Goal: Task Accomplishment & Management: Manage account settings

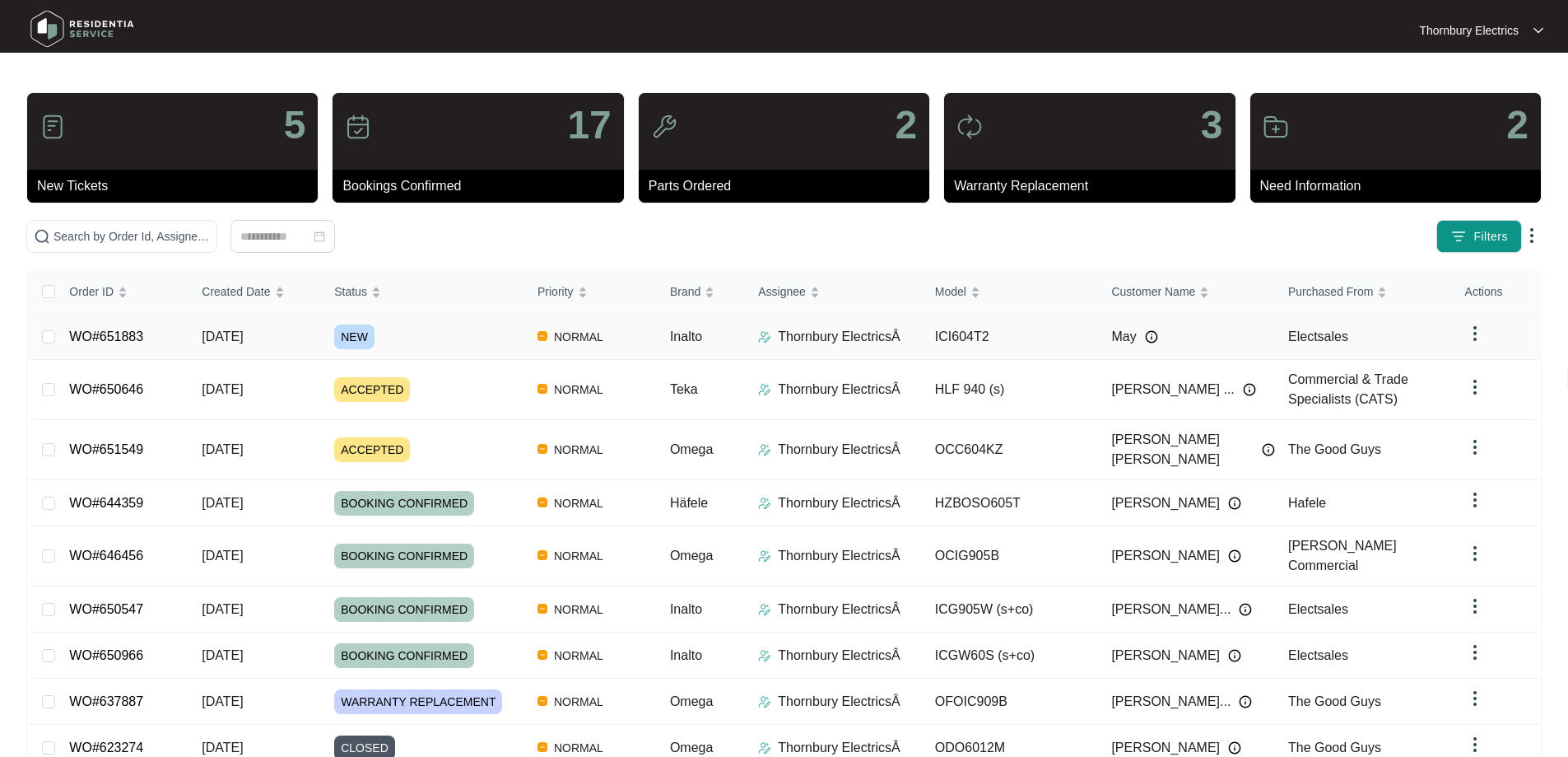
click at [378, 340] on div "NEW" at bounding box center [430, 337] width 190 height 24
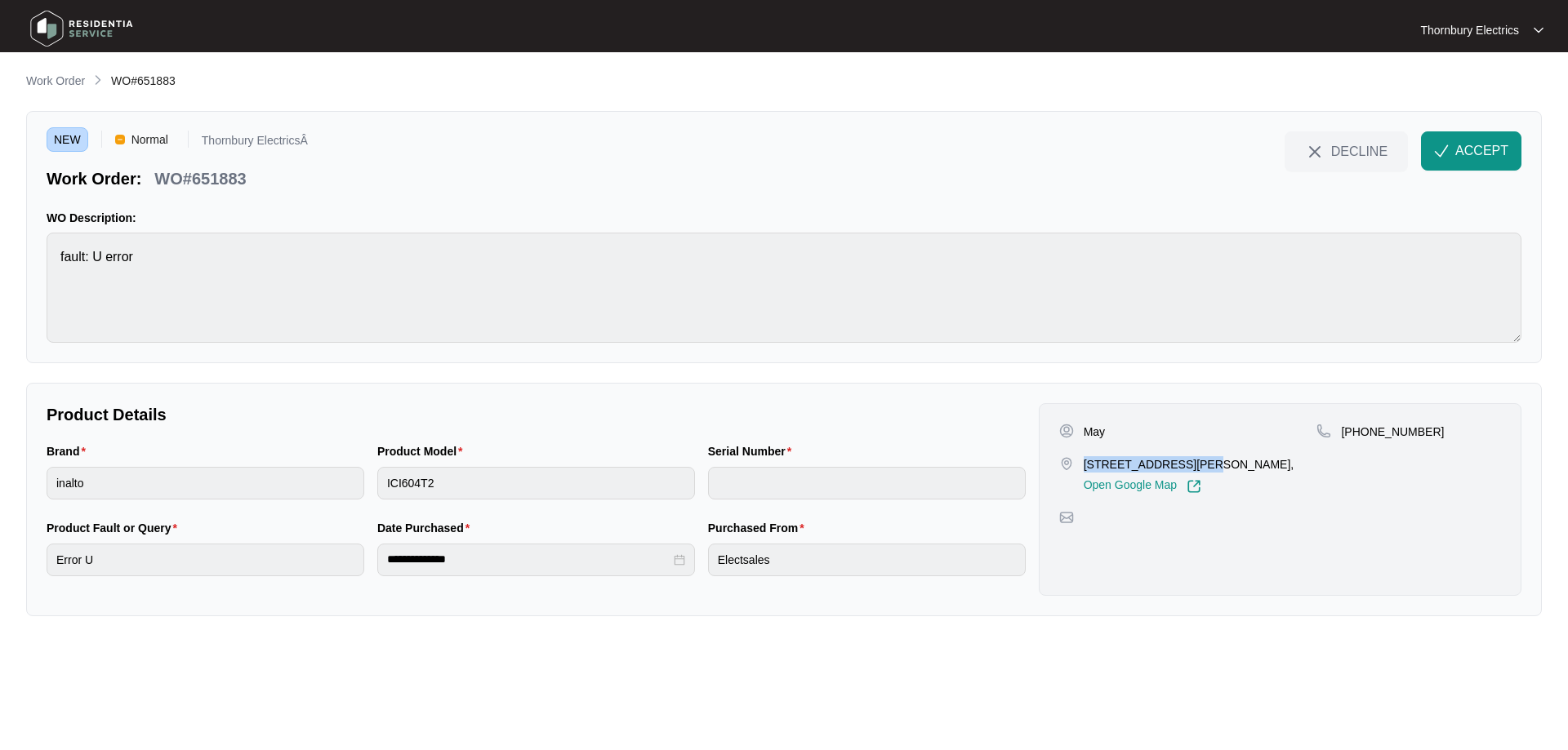
drag, startPoint x: 1081, startPoint y: 461, endPoint x: 1183, endPoint y: 462, distance: 102.0
click at [1183, 462] on div "[STREET_ADDRESS][PERSON_NAME], Open Google Map" at bounding box center [1188, 475] width 258 height 37
copy p "[STREET_ADDRESS][PERSON_NAME],"
click at [1454, 154] on button "ACCEPT" at bounding box center [1471, 151] width 101 height 39
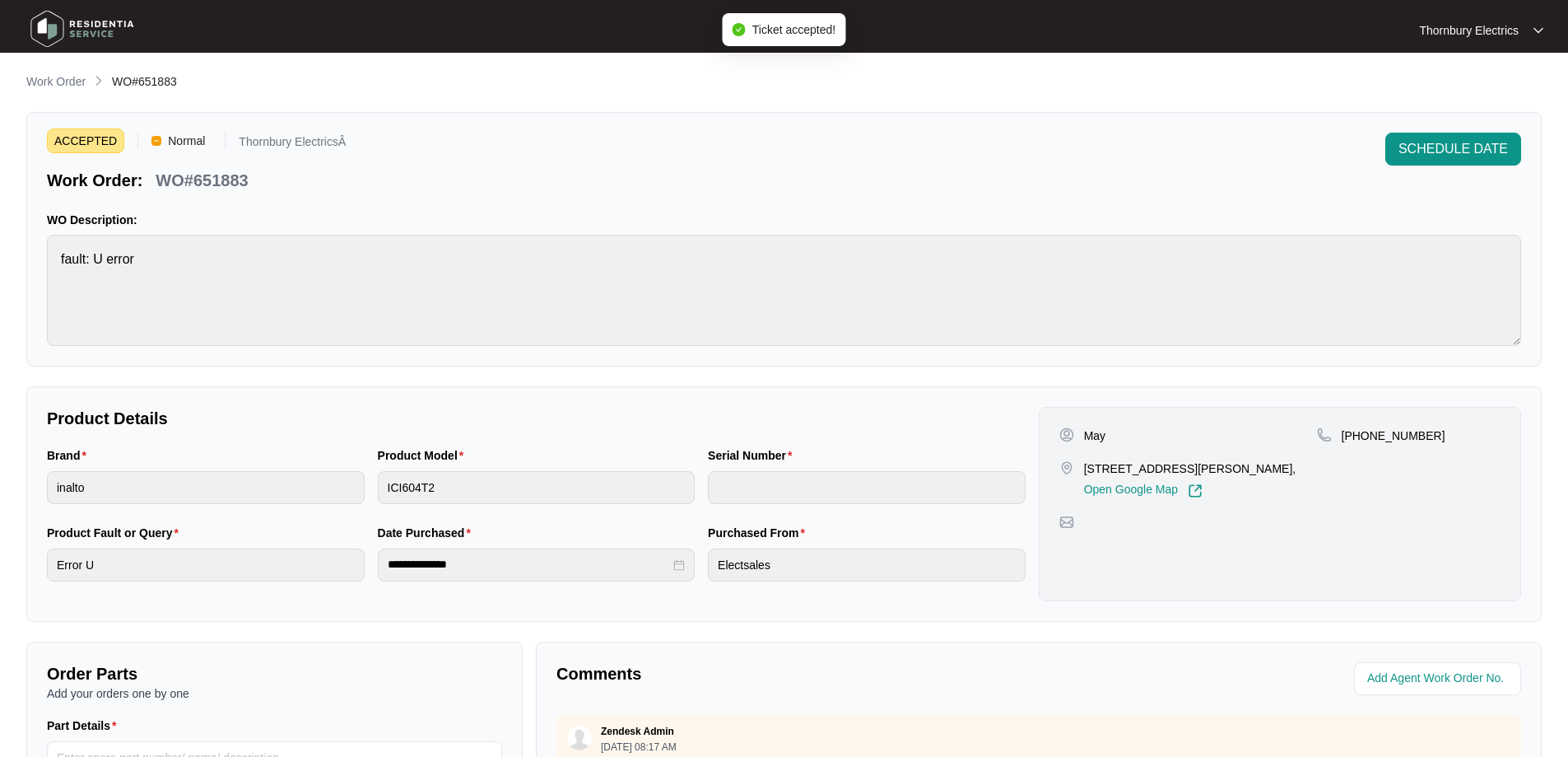
click at [219, 184] on p "WO#651883" at bounding box center [202, 181] width 92 height 24
copy p "651883"
click at [37, 254] on div "ACCEPTED Normal Thornbury ElectricsÂ Work Order: WO#651883 SCHEDULE DATE WO Des…" at bounding box center [784, 239] width 1515 height 255
click at [352, 564] on div "**********" at bounding box center [536, 562] width 992 height 77
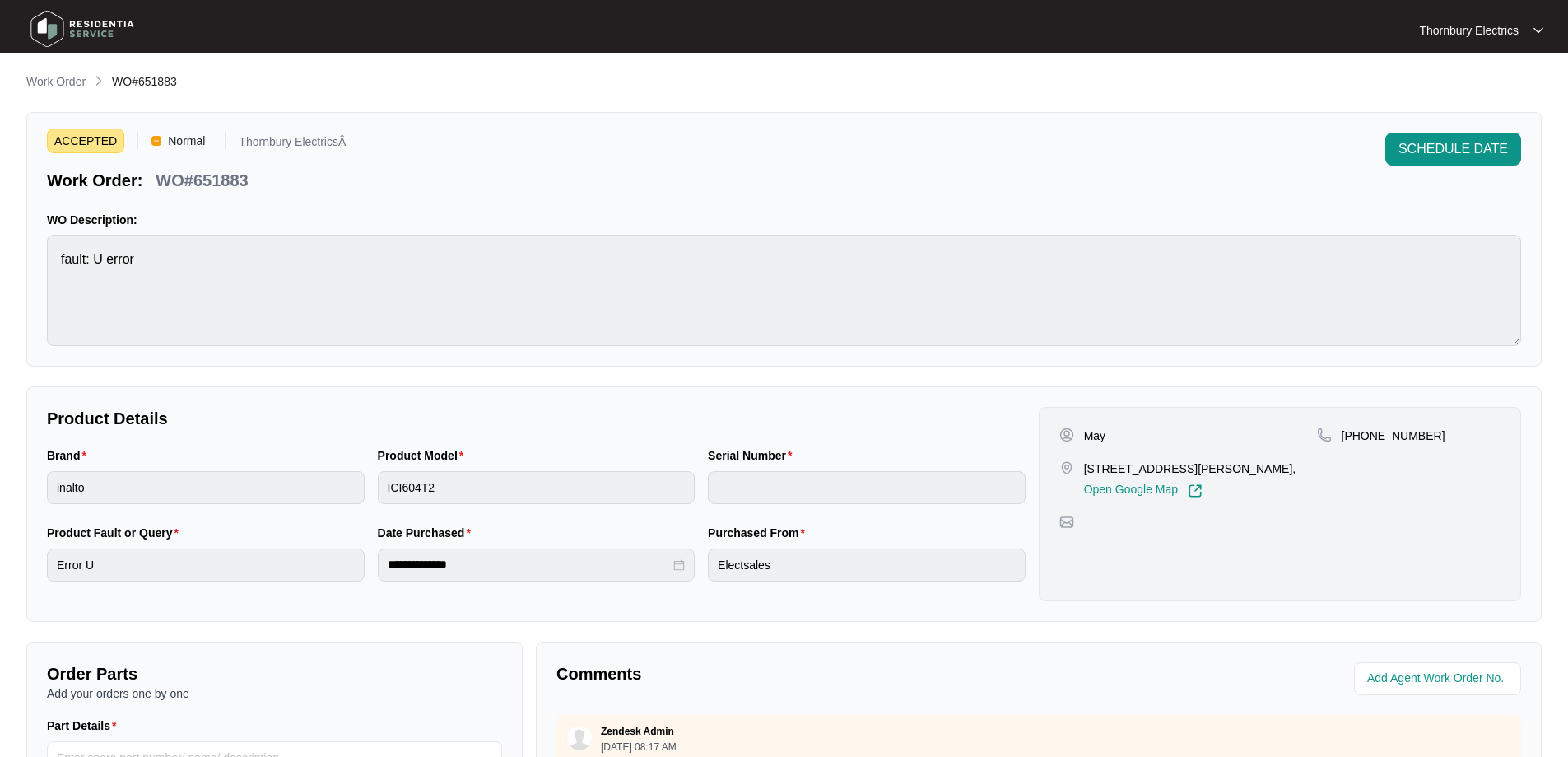
click at [1094, 434] on p "May" at bounding box center [1094, 436] width 22 height 17
copy p "May"
drag, startPoint x: 1431, startPoint y: 439, endPoint x: 1364, endPoint y: 447, distance: 67.5
click at [1364, 447] on div "[PHONE_NUMBER]" at bounding box center [1408, 463] width 183 height 71
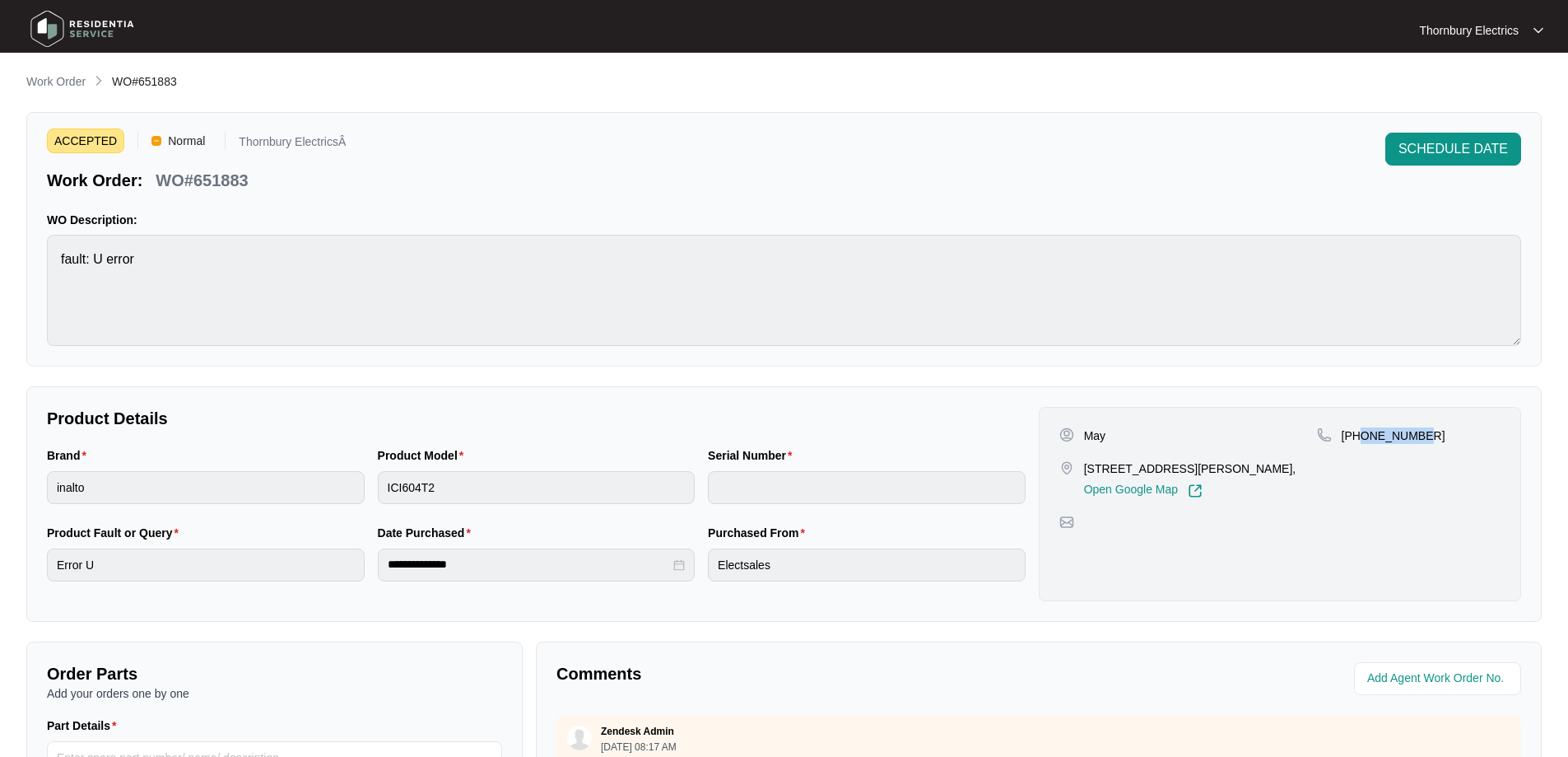
copy p "894668888"
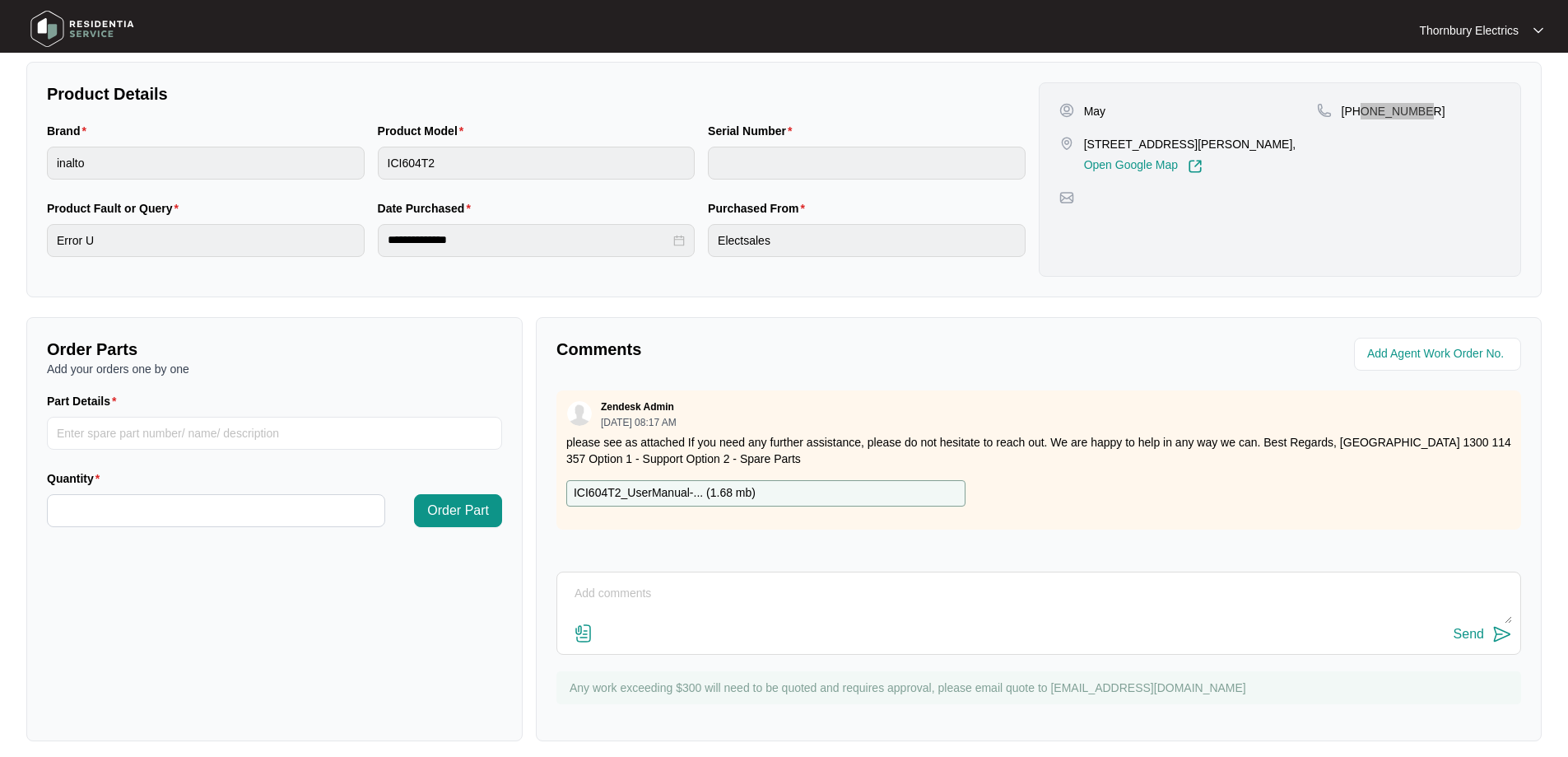
scroll to position [336, 0]
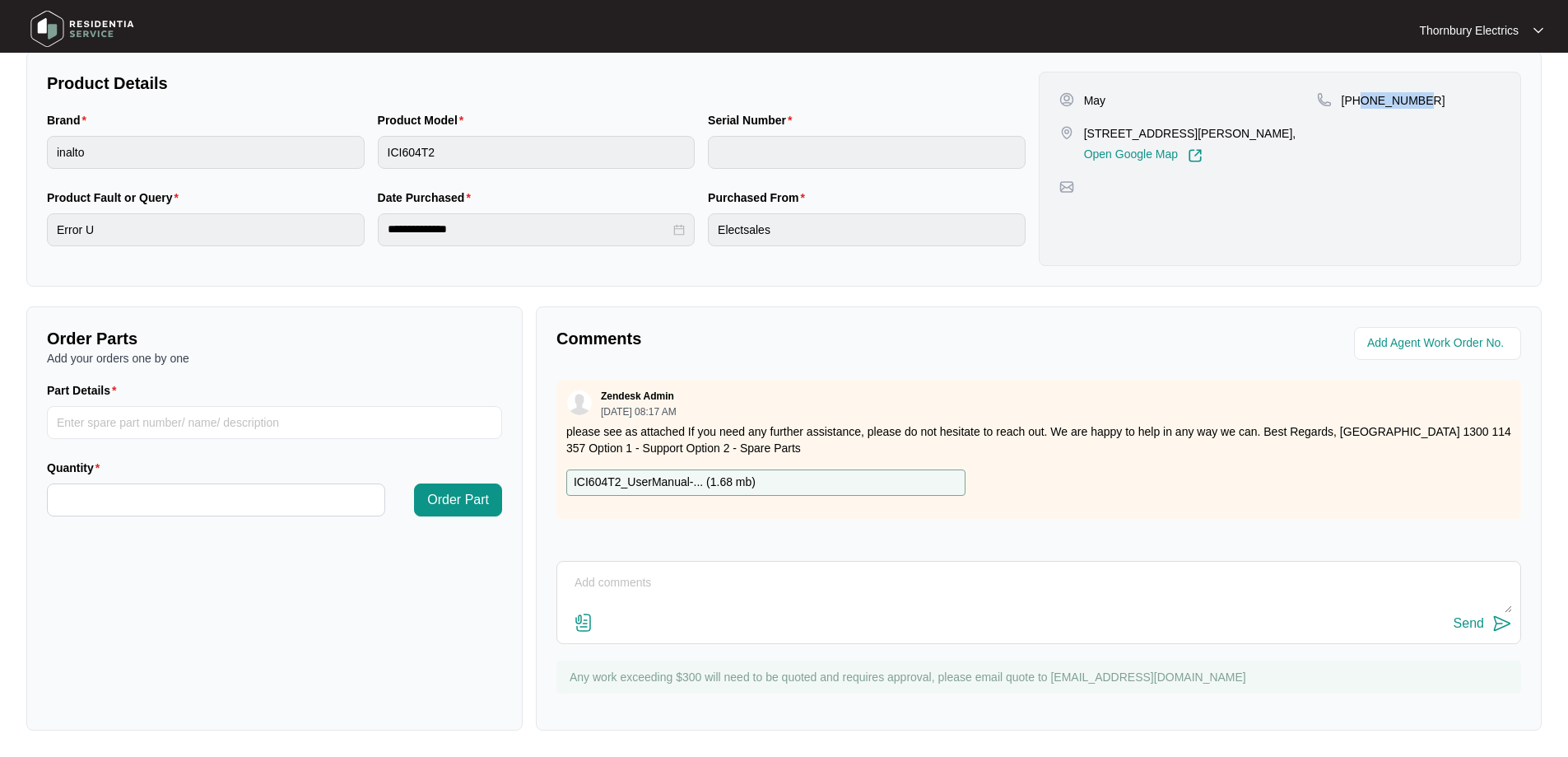
click at [799, 483] on div "ICI604T2_UserManual-... ( 1.68 mb )" at bounding box center [766, 482] width 400 height 26
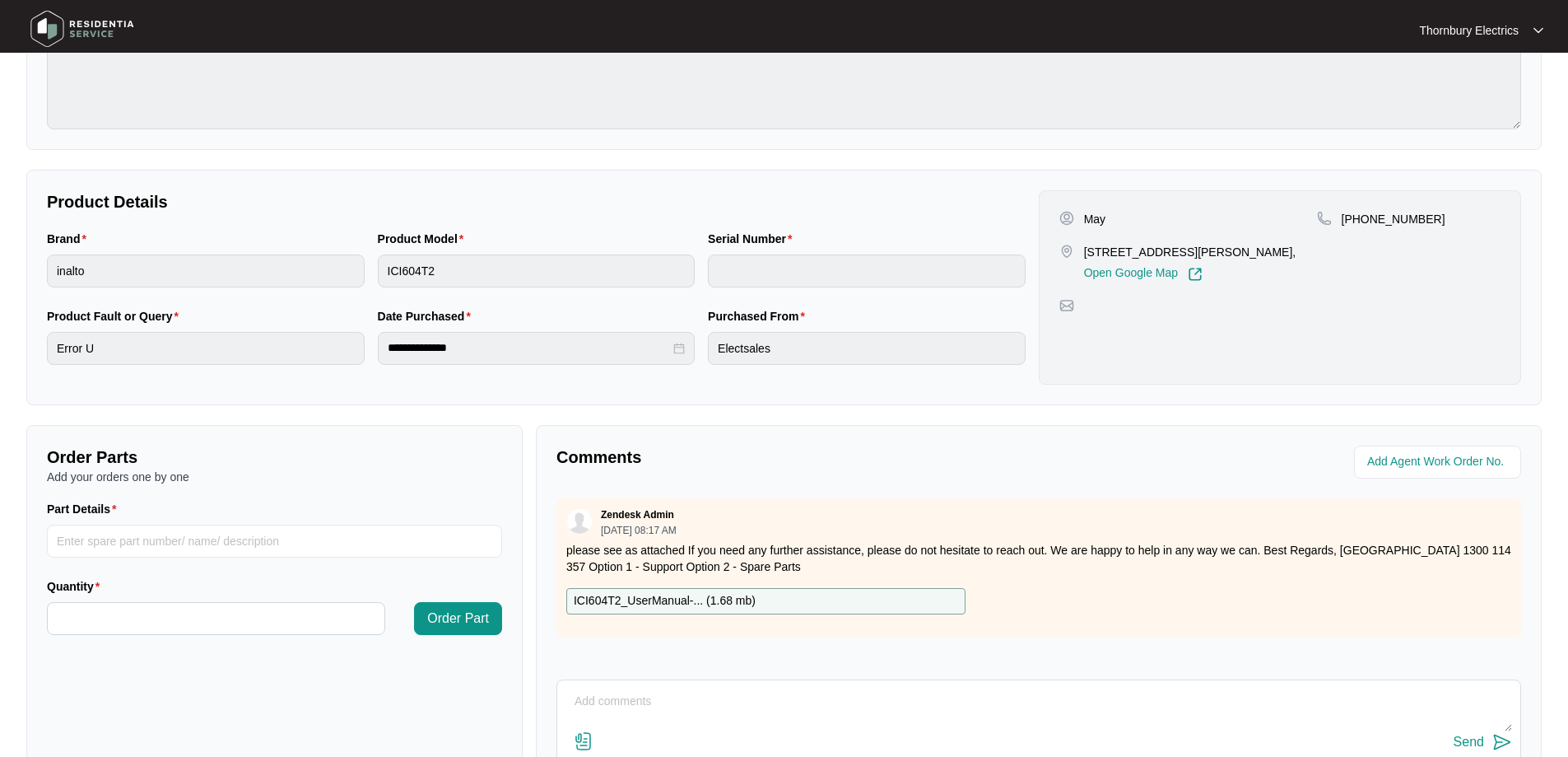
scroll to position [0, 0]
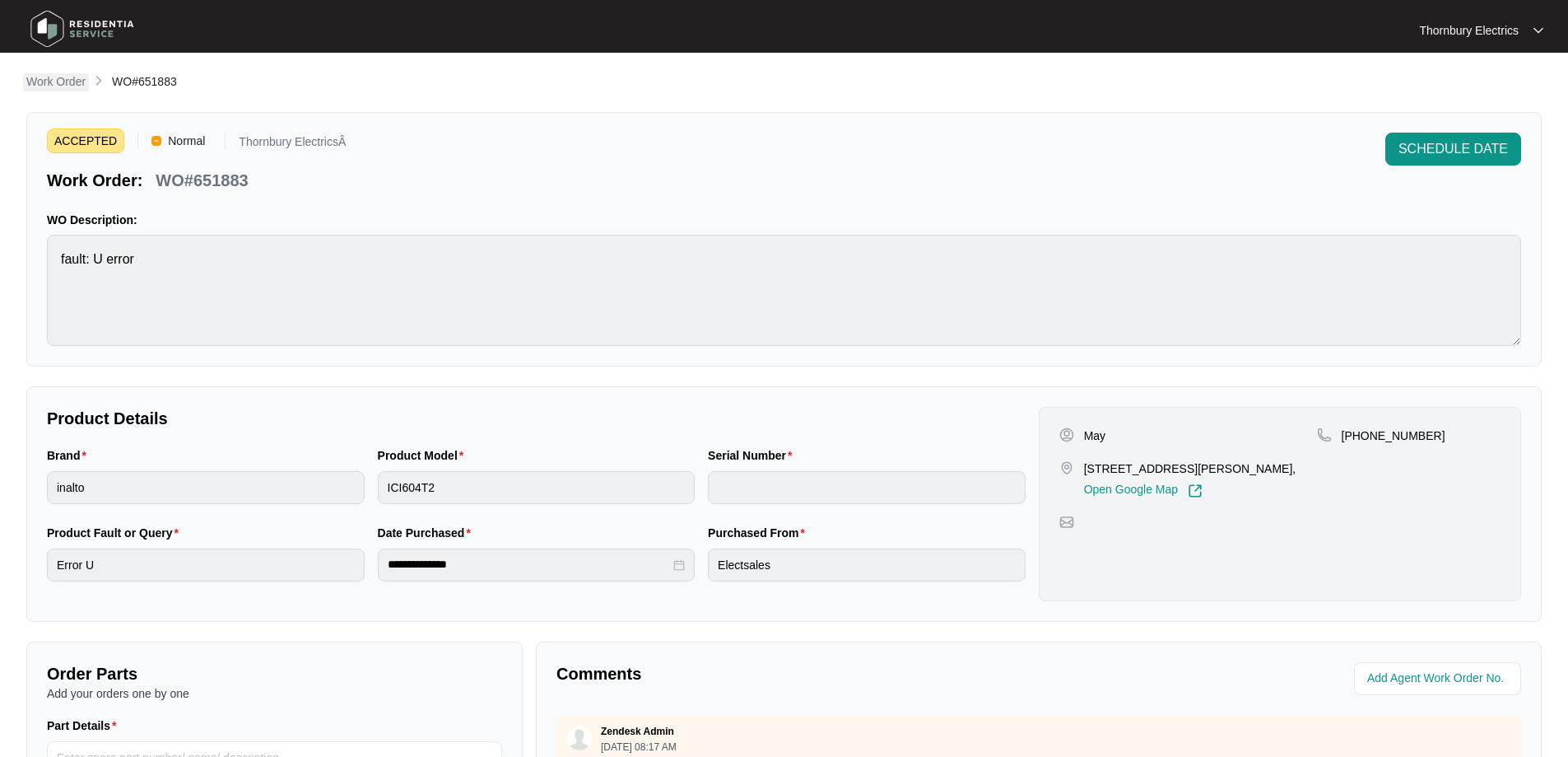
click at [80, 78] on p "Work Order" at bounding box center [55, 82] width 59 height 17
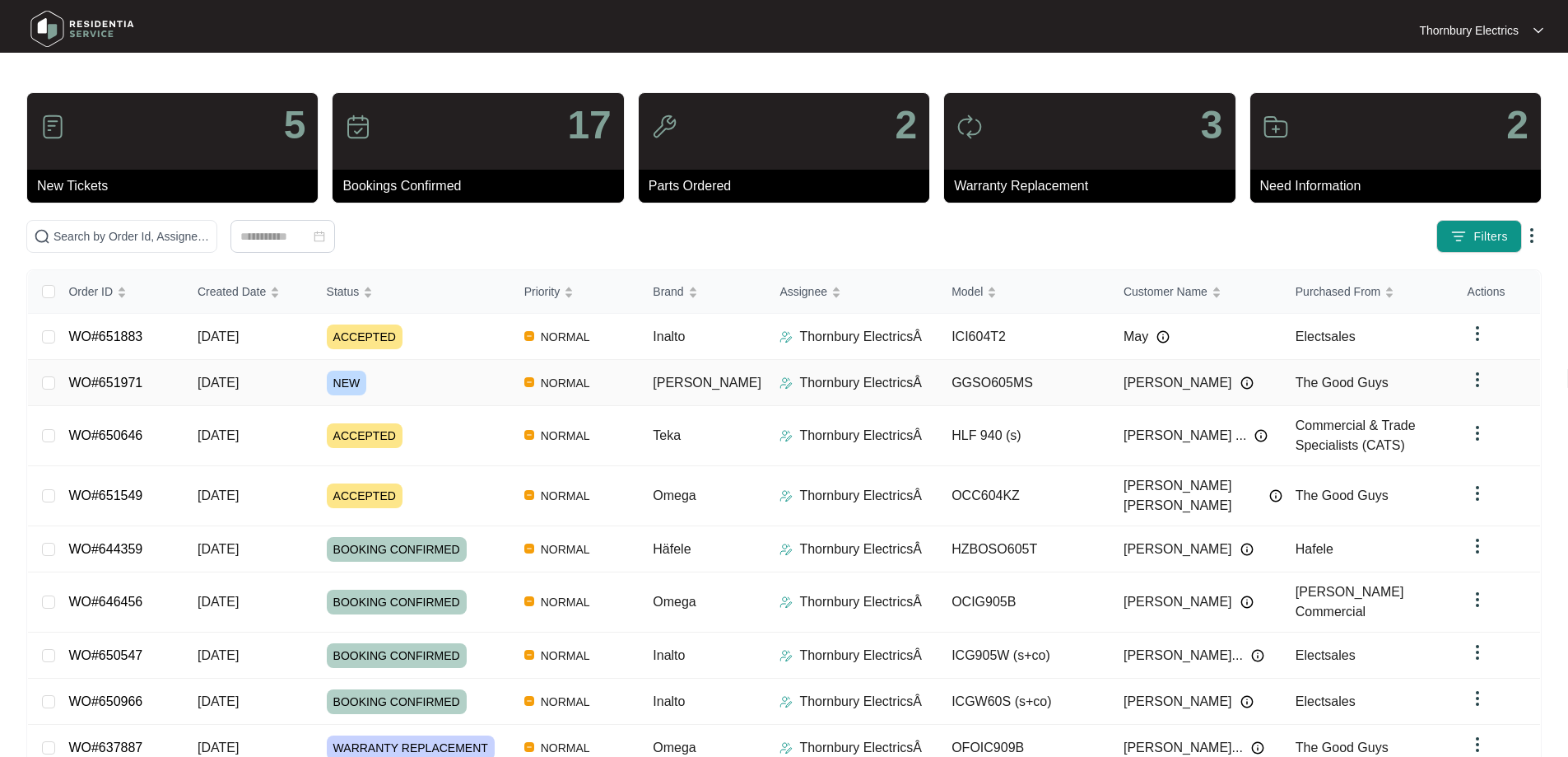
click at [133, 384] on link "WO#651971" at bounding box center [105, 382] width 74 height 14
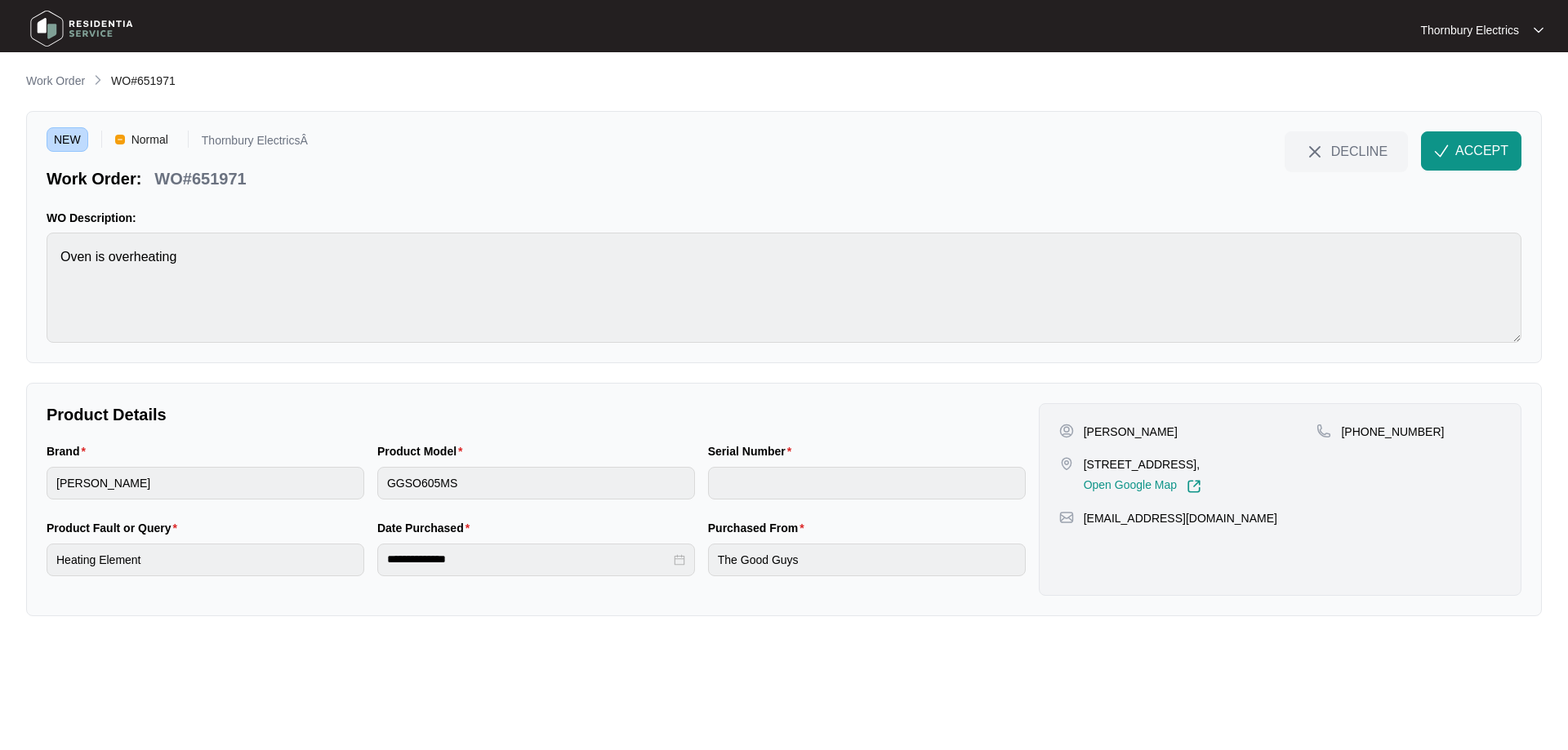
drag, startPoint x: 1081, startPoint y: 463, endPoint x: 1237, endPoint y: 460, distance: 156.0
click at [1237, 460] on div "[STREET_ADDRESS], Open Google Map" at bounding box center [1188, 475] width 258 height 37
copy p "[STREET_ADDRESS]"
drag, startPoint x: 1472, startPoint y: 142, endPoint x: 1538, endPoint y: 148, distance: 66.3
click at [1472, 142] on span "ACCEPT" at bounding box center [1481, 151] width 53 height 20
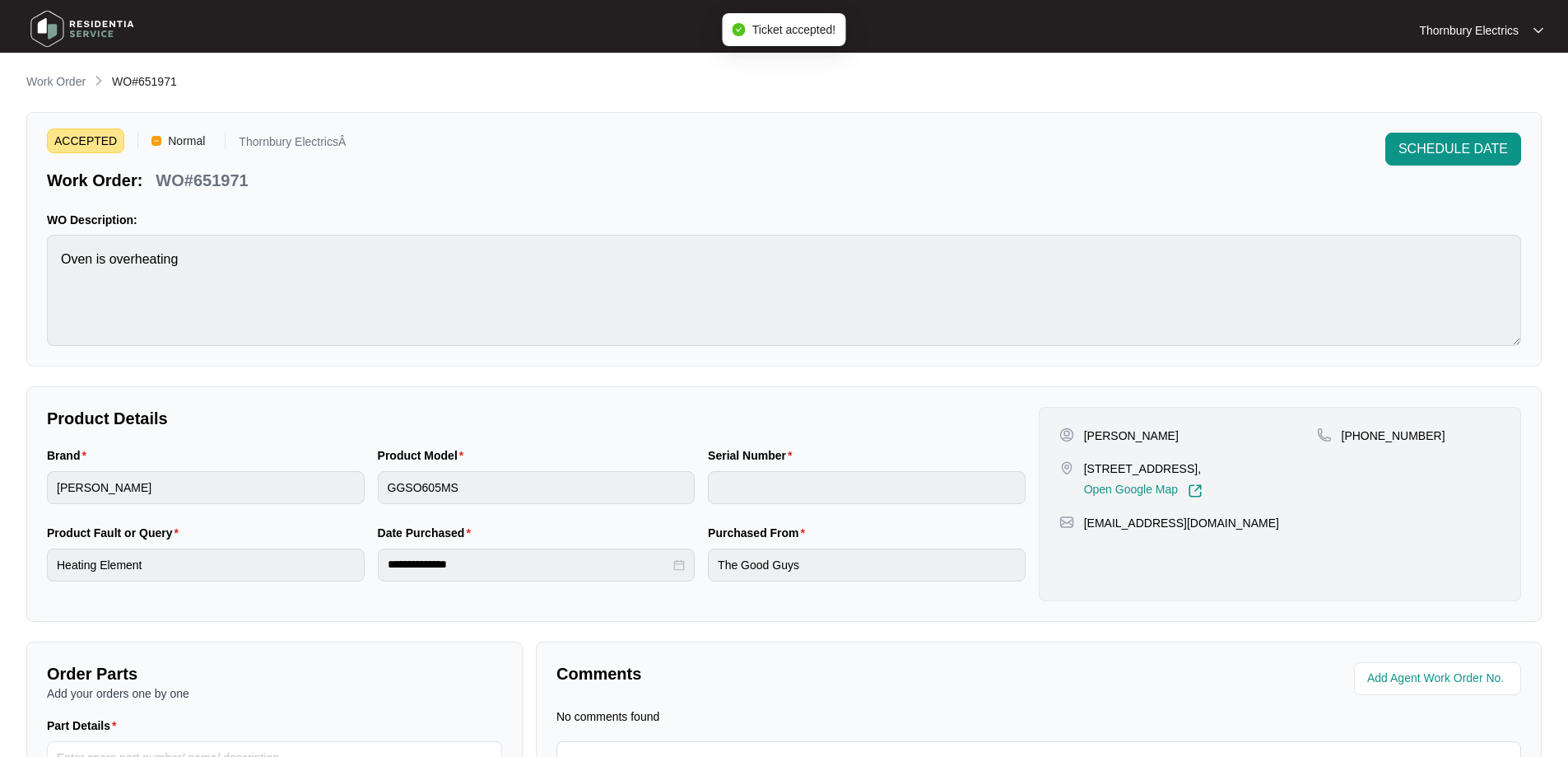
click at [1097, 444] on div "[PERSON_NAME] [STREET_ADDRESS], Open Google Map" at bounding box center [1188, 463] width 258 height 71
click at [1104, 434] on p "[PERSON_NAME]" at bounding box center [1131, 436] width 95 height 17
drag, startPoint x: 1104, startPoint y: 434, endPoint x: 1518, endPoint y: 462, distance: 414.9
click at [1104, 434] on p "[PERSON_NAME]" at bounding box center [1131, 436] width 95 height 17
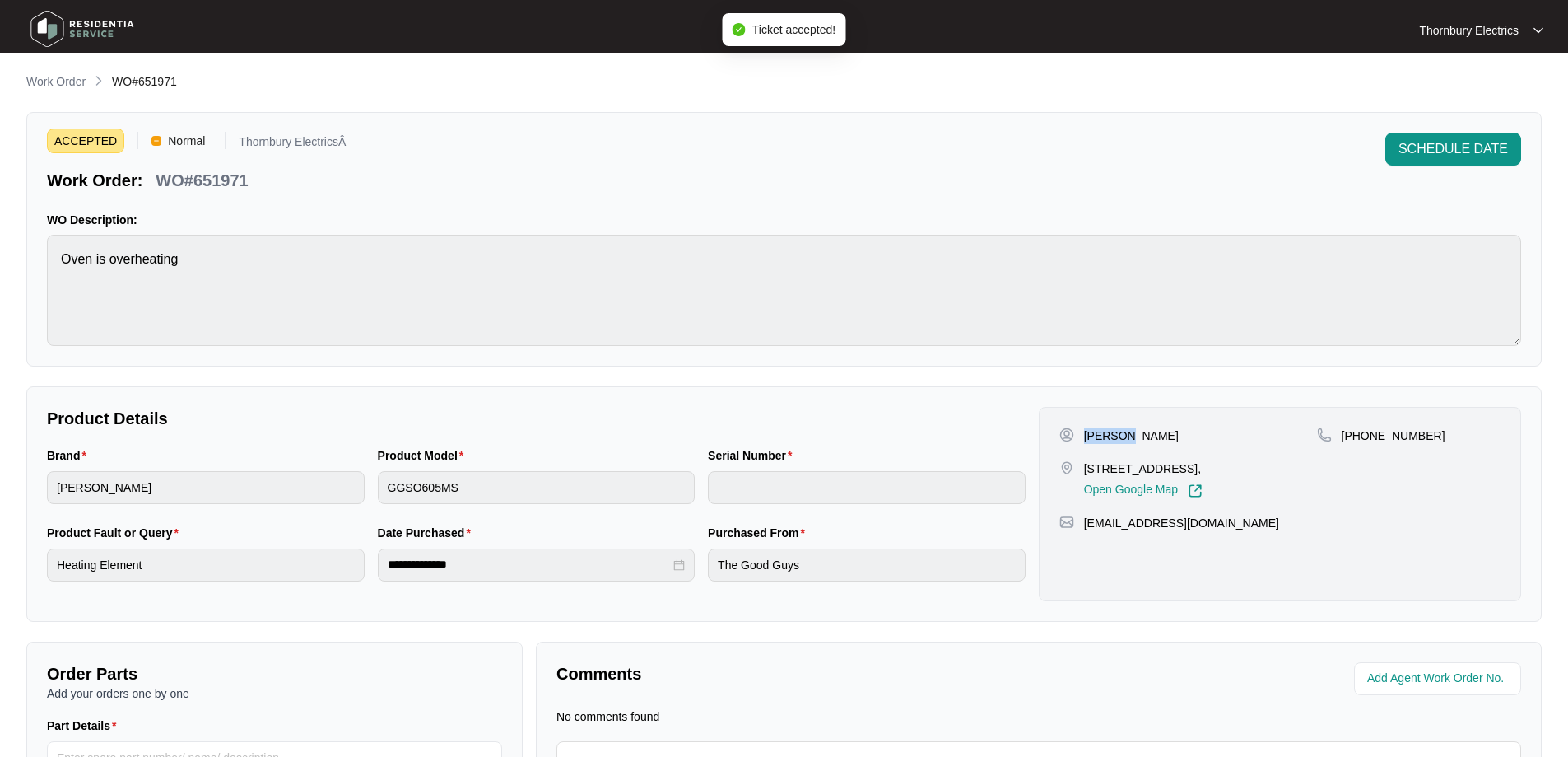
copy p "[PERSON_NAME]"
click at [1134, 433] on p "[PERSON_NAME]" at bounding box center [1131, 436] width 95 height 17
copy p "[PERSON_NAME]"
drag, startPoint x: 1449, startPoint y: 433, endPoint x: 1361, endPoint y: 441, distance: 88.4
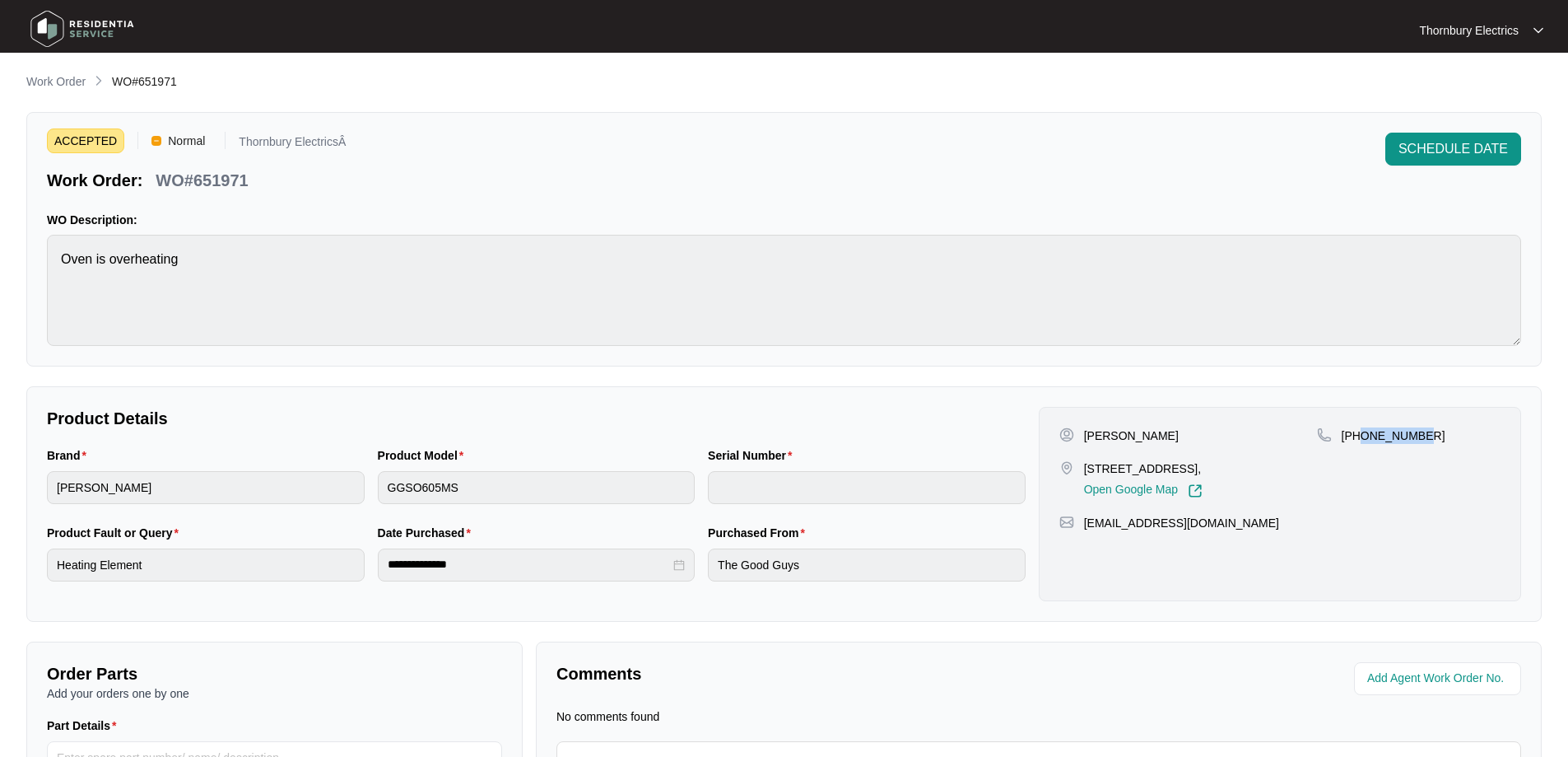
click at [1361, 441] on div "[PHONE_NUMBER]" at bounding box center [1408, 436] width 183 height 17
copy p "402683400"
drag, startPoint x: 1203, startPoint y: 524, endPoint x: 1084, endPoint y: 534, distance: 119.4
click at [1084, 534] on div "[PERSON_NAME] [STREET_ADDRESS], Open Google Map [PHONE_NUMBER] [EMAIL_ADDRESS][…" at bounding box center [1279, 504] width 482 height 195
copy p "[EMAIL_ADDRESS][DOMAIN_NAME]"
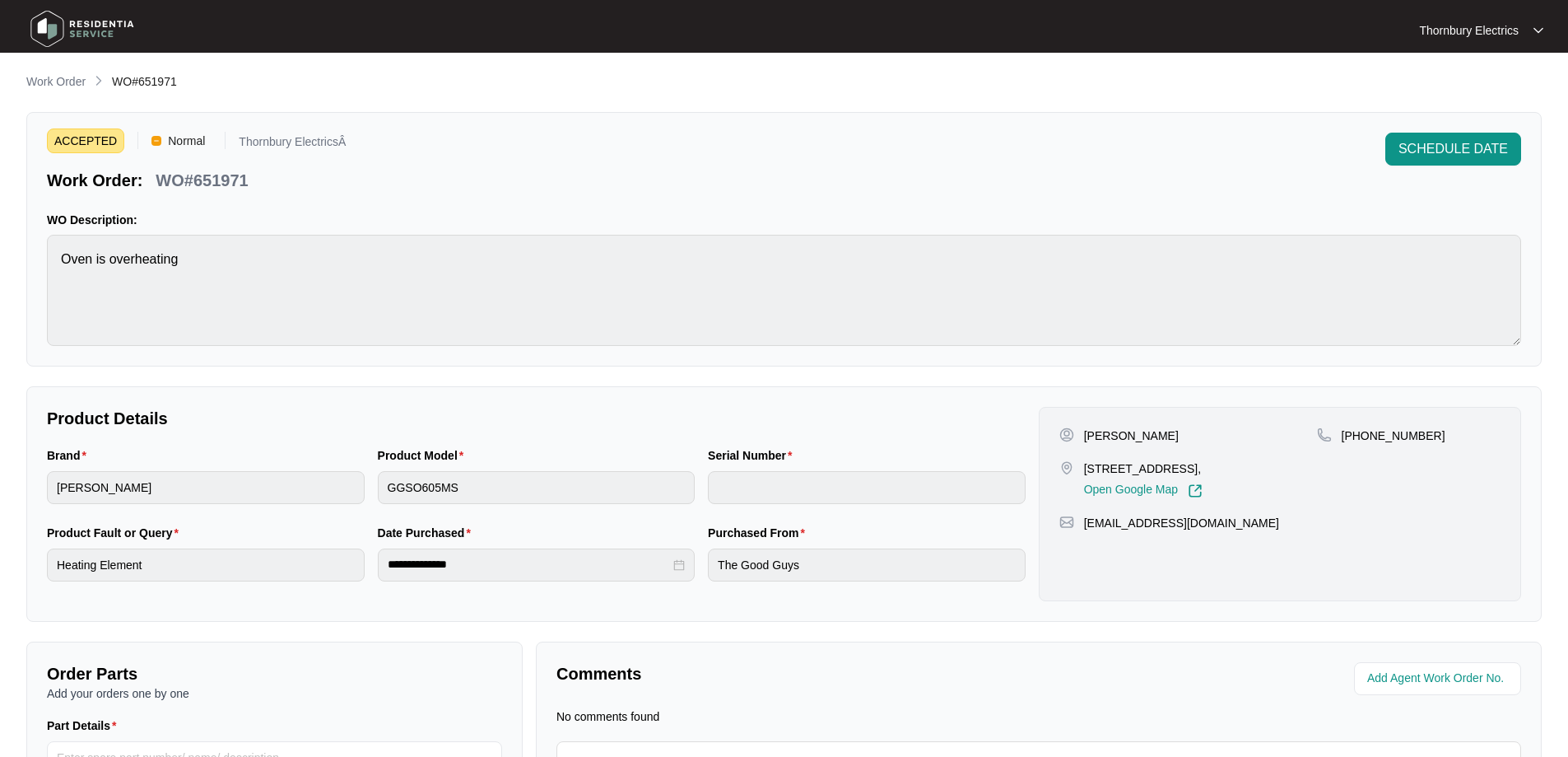
click at [227, 189] on p "WO#651971" at bounding box center [202, 181] width 92 height 24
click at [226, 182] on p "WO#651971" at bounding box center [202, 181] width 92 height 24
click at [63, 76] on p "Work Order" at bounding box center [55, 82] width 59 height 17
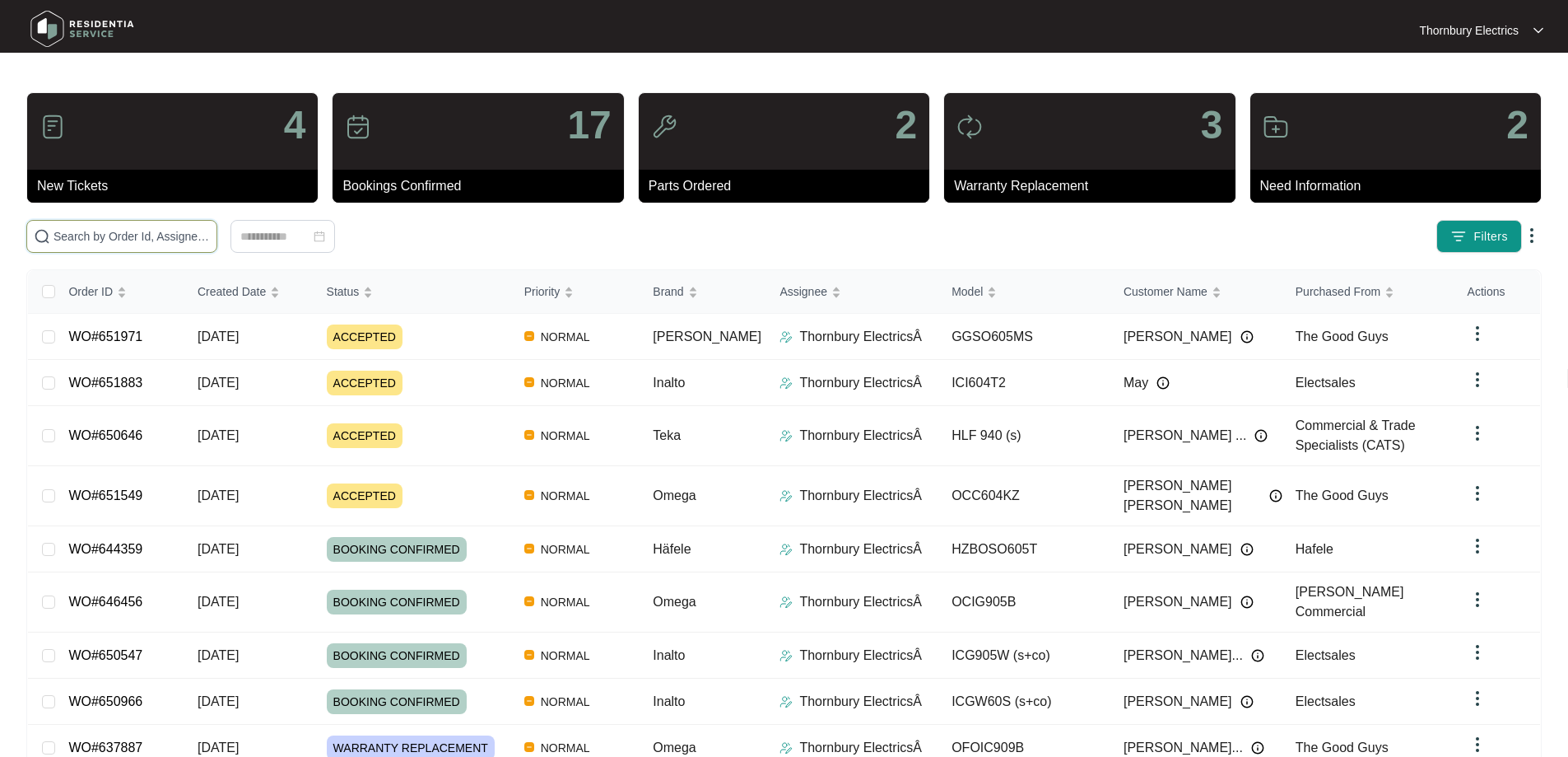
click at [140, 237] on input "text" at bounding box center [132, 236] width 156 height 18
paste input "651883"
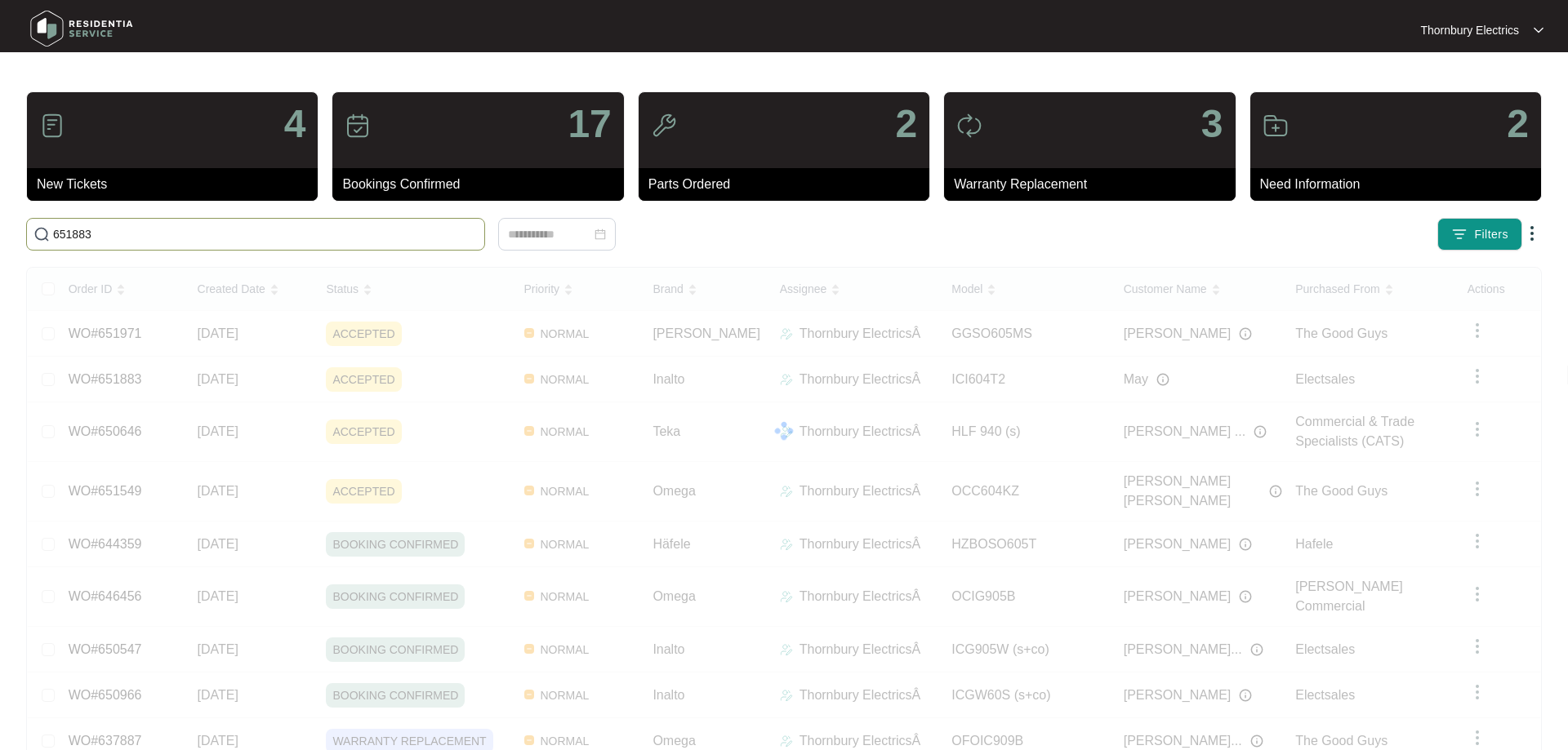
type input "651883"
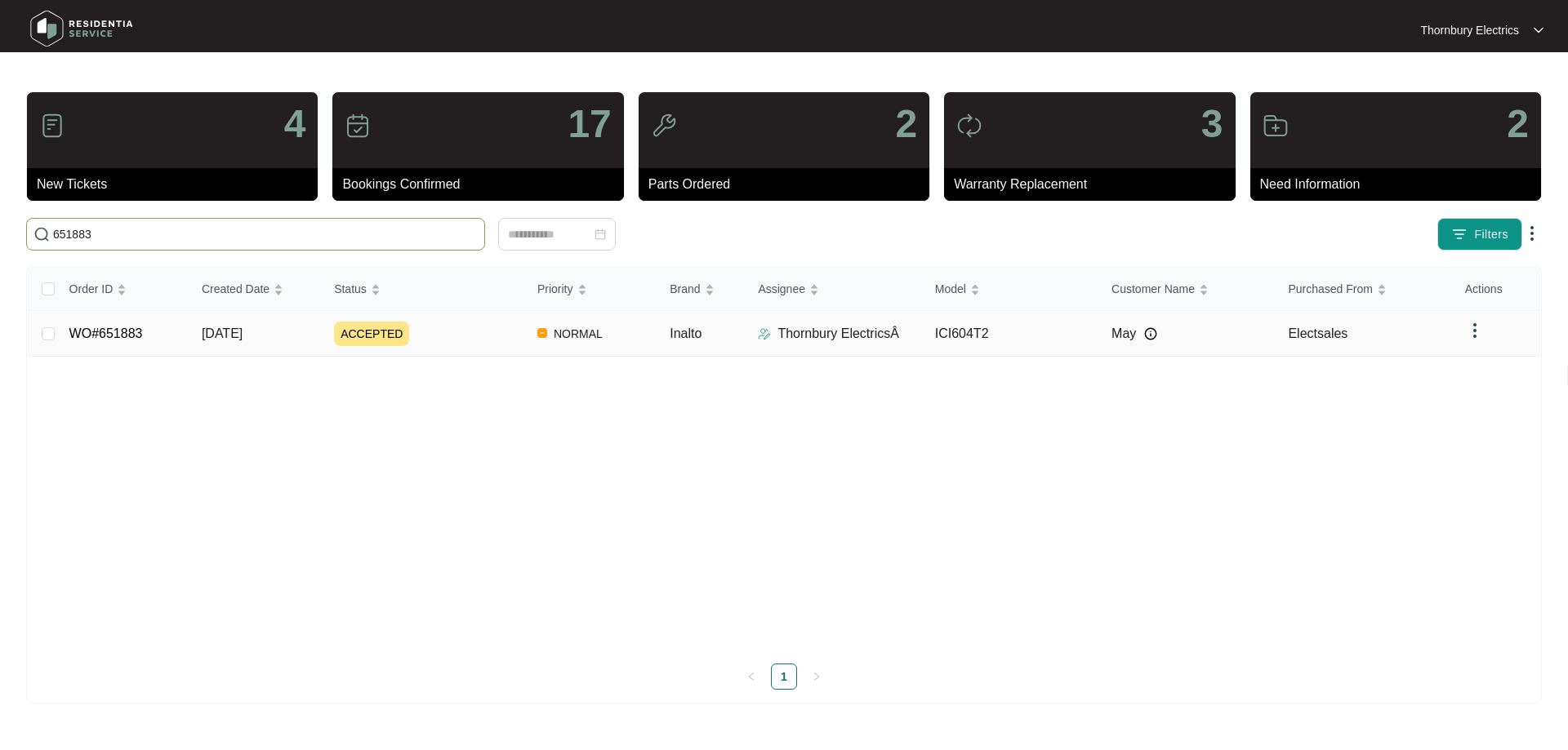
click at [137, 329] on link "WO#651883" at bounding box center [105, 333] width 74 height 14
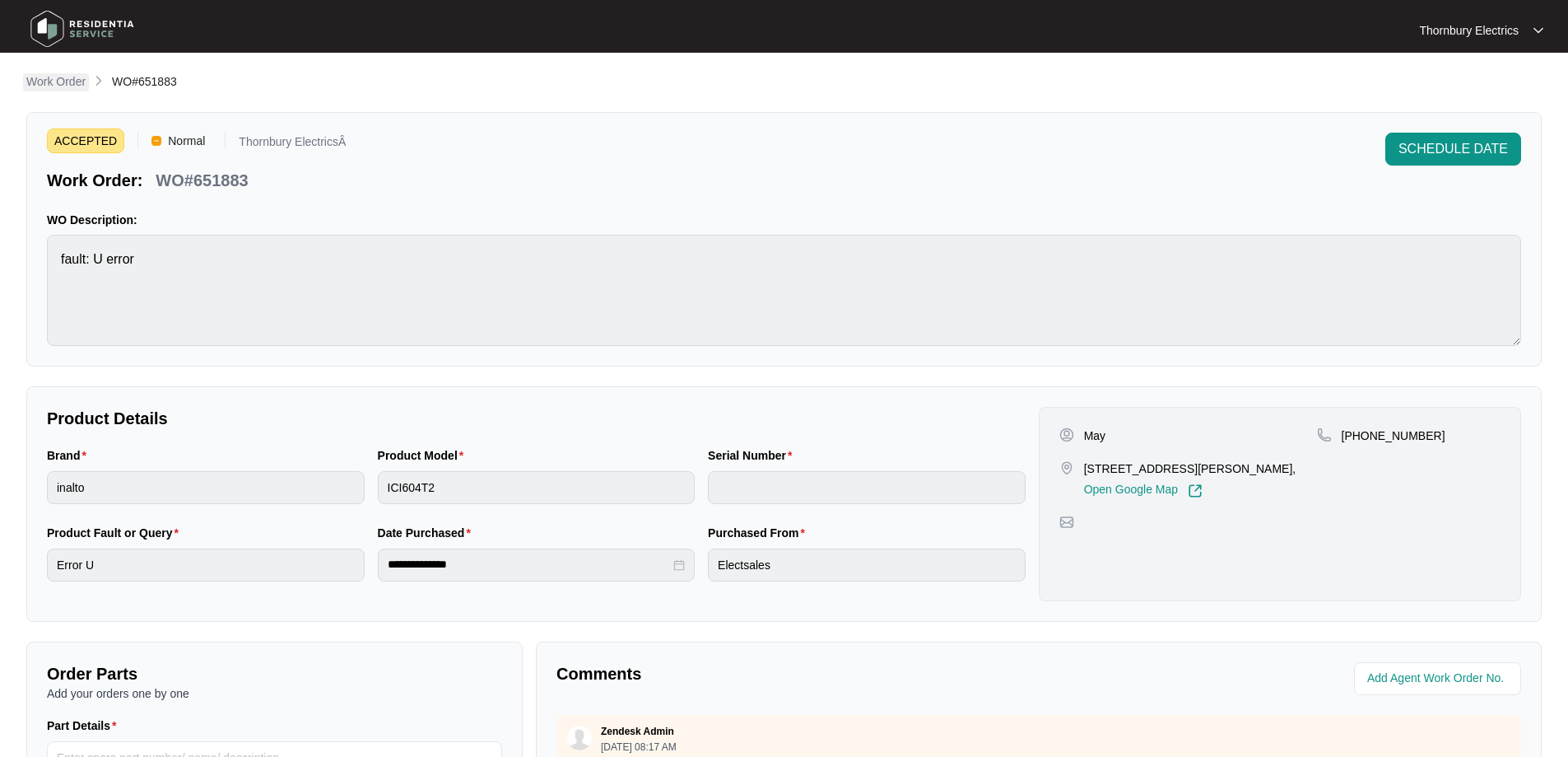
click at [51, 86] on p "Work Order" at bounding box center [55, 82] width 59 height 17
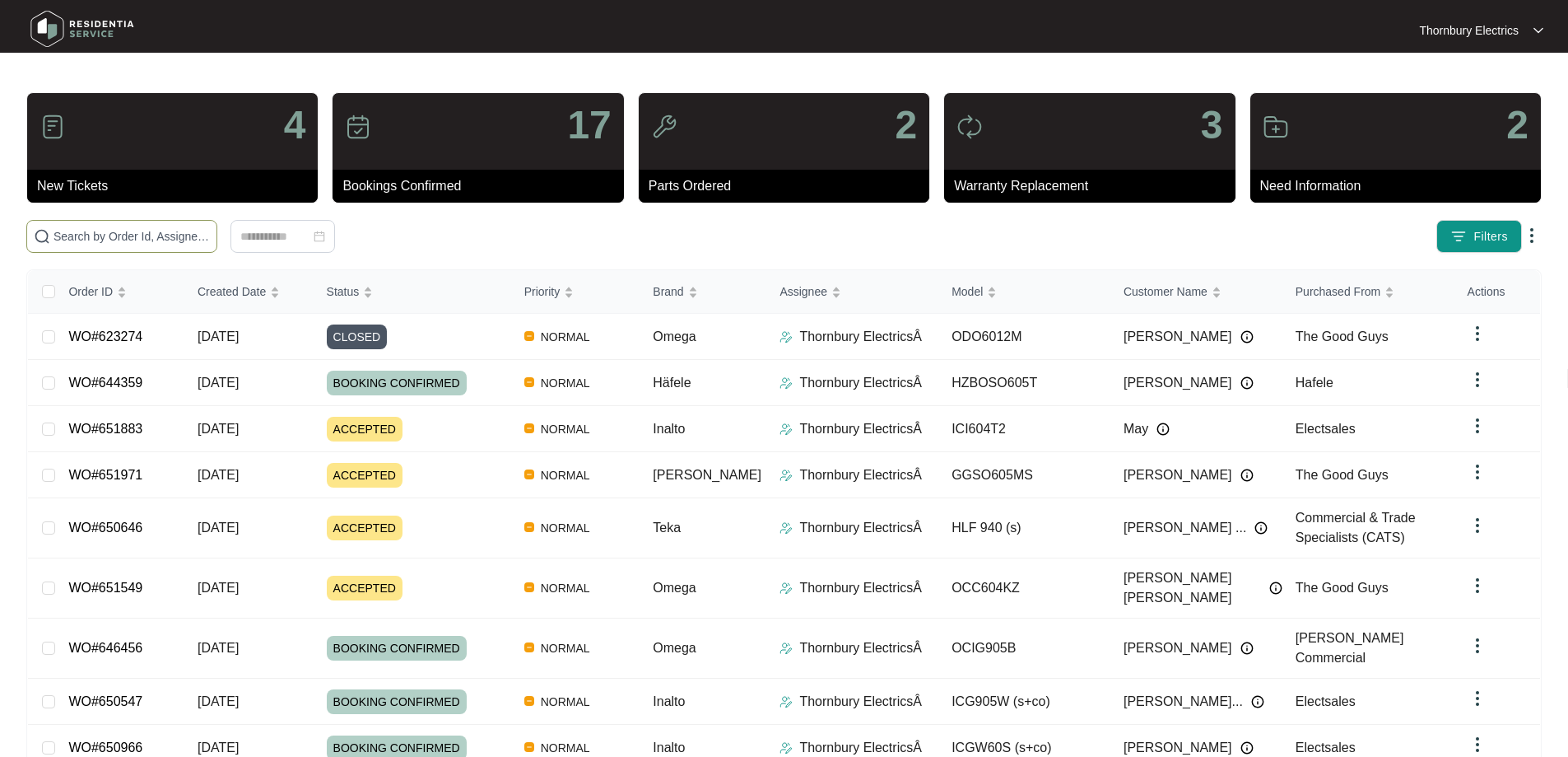
click at [141, 229] on input "text" at bounding box center [132, 236] width 156 height 18
paste input "650646"
type input "650646"
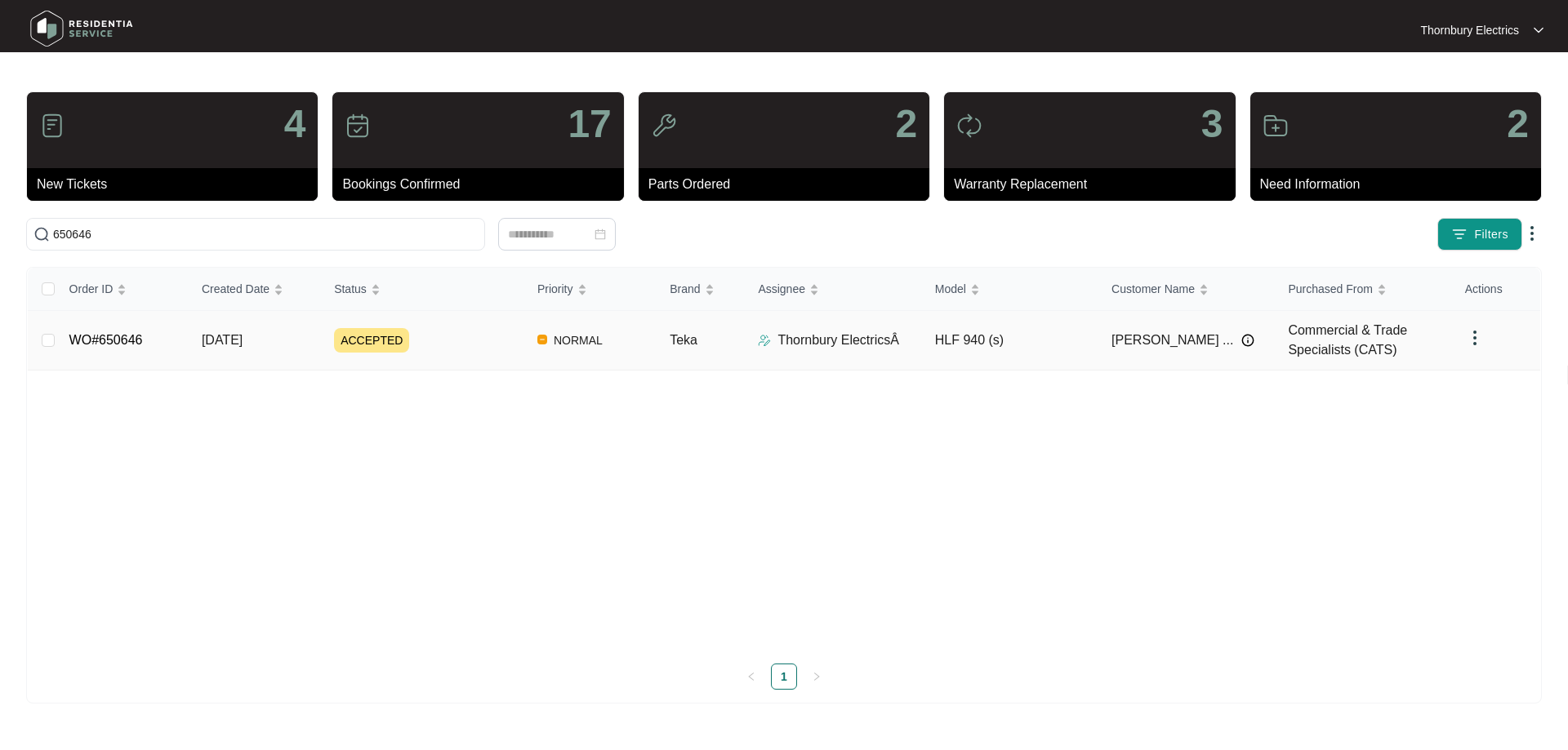
click at [354, 340] on span "ACCEPTED" at bounding box center [371, 340] width 76 height 24
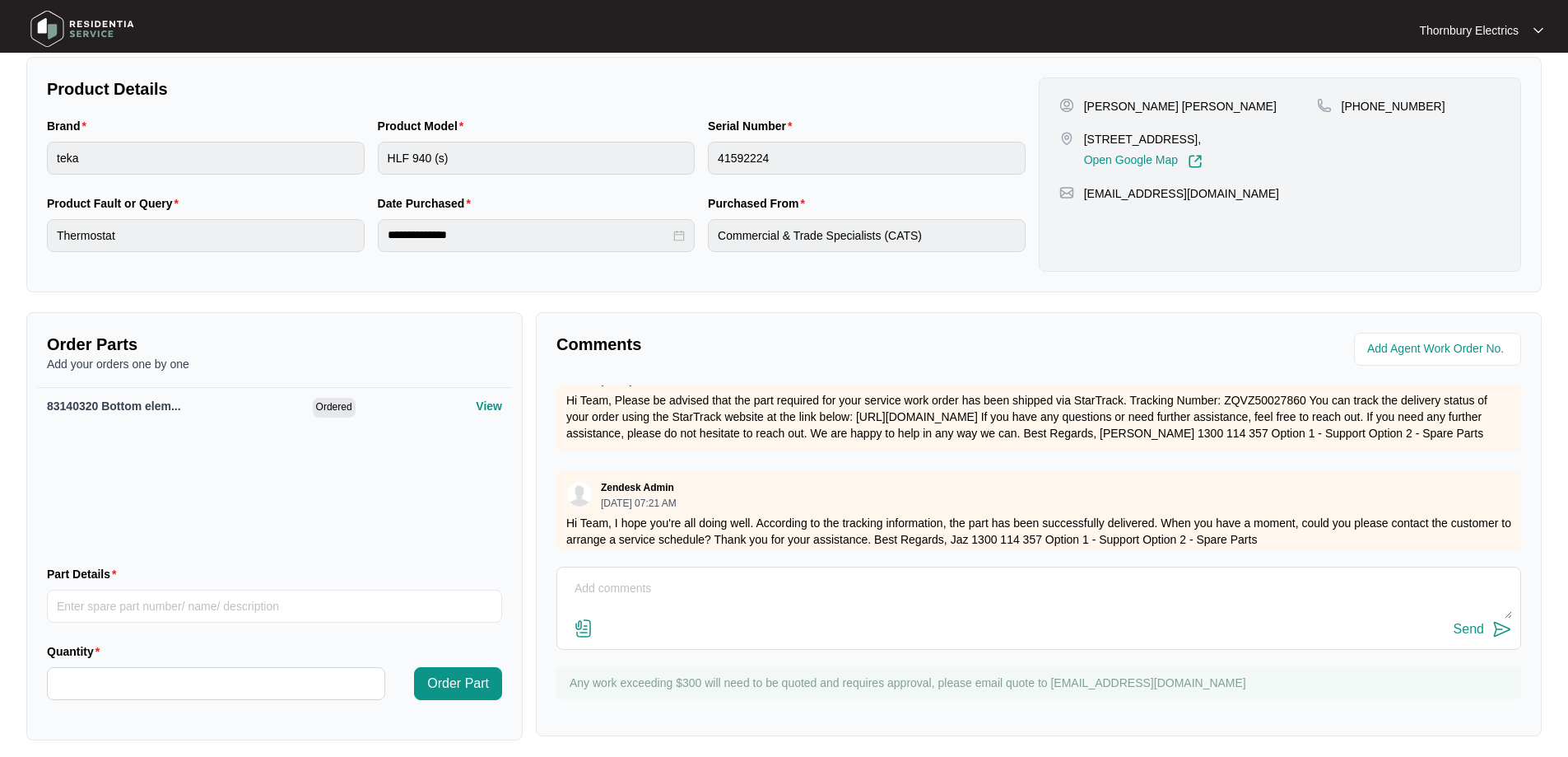
scroll to position [467, 0]
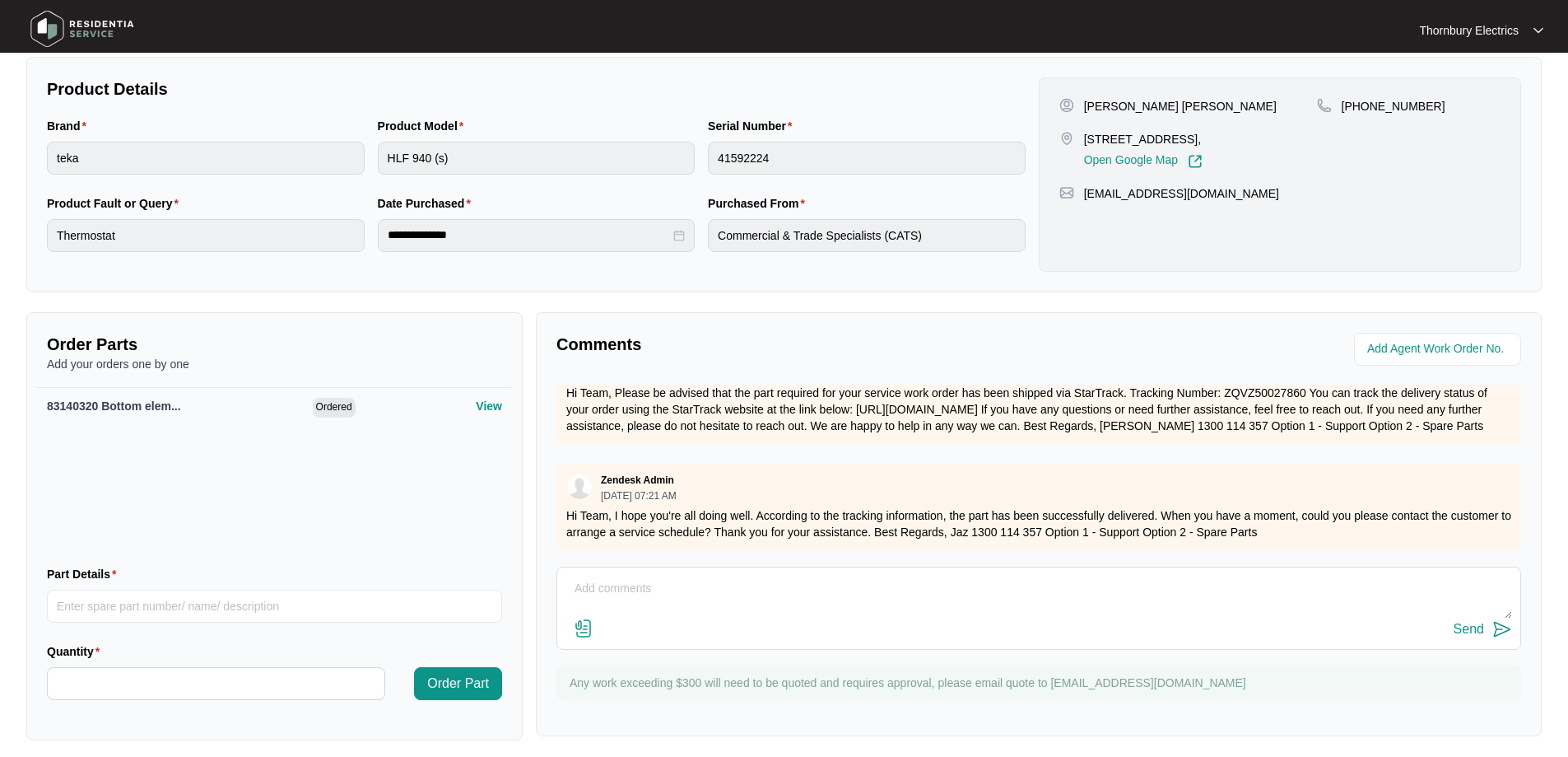
click at [649, 580] on textarea at bounding box center [1039, 597] width 947 height 43
click at [791, 623] on div "Send" at bounding box center [1039, 630] width 947 height 23
click at [805, 613] on textarea "Good morning This job is scheduled for the" at bounding box center [1039, 597] width 947 height 43
type textarea "Good morning This job is scheduled for the [DATE] with the bottom element"
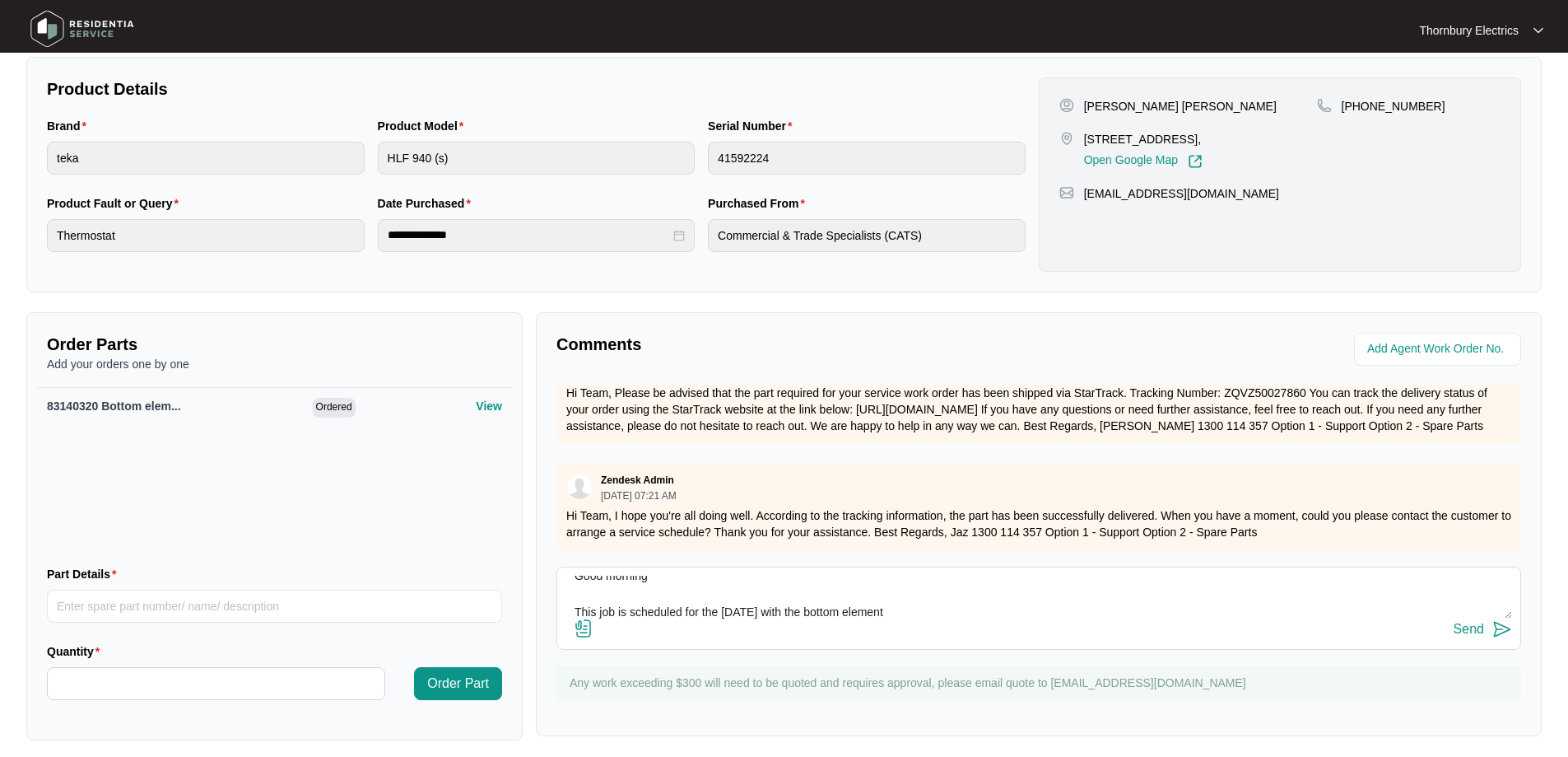
click at [1489, 629] on button "Send" at bounding box center [1483, 630] width 58 height 23
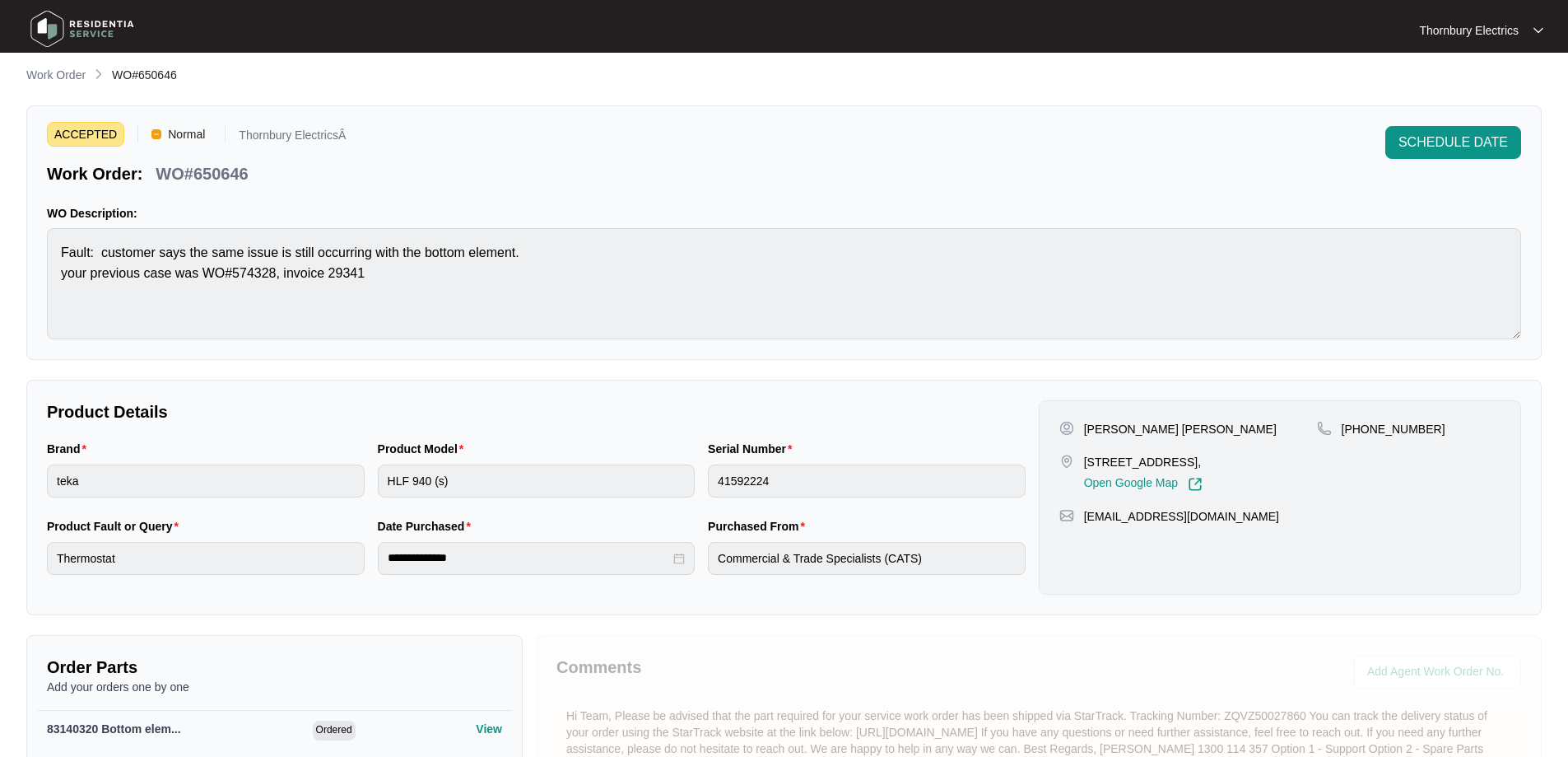
scroll to position [0, 0]
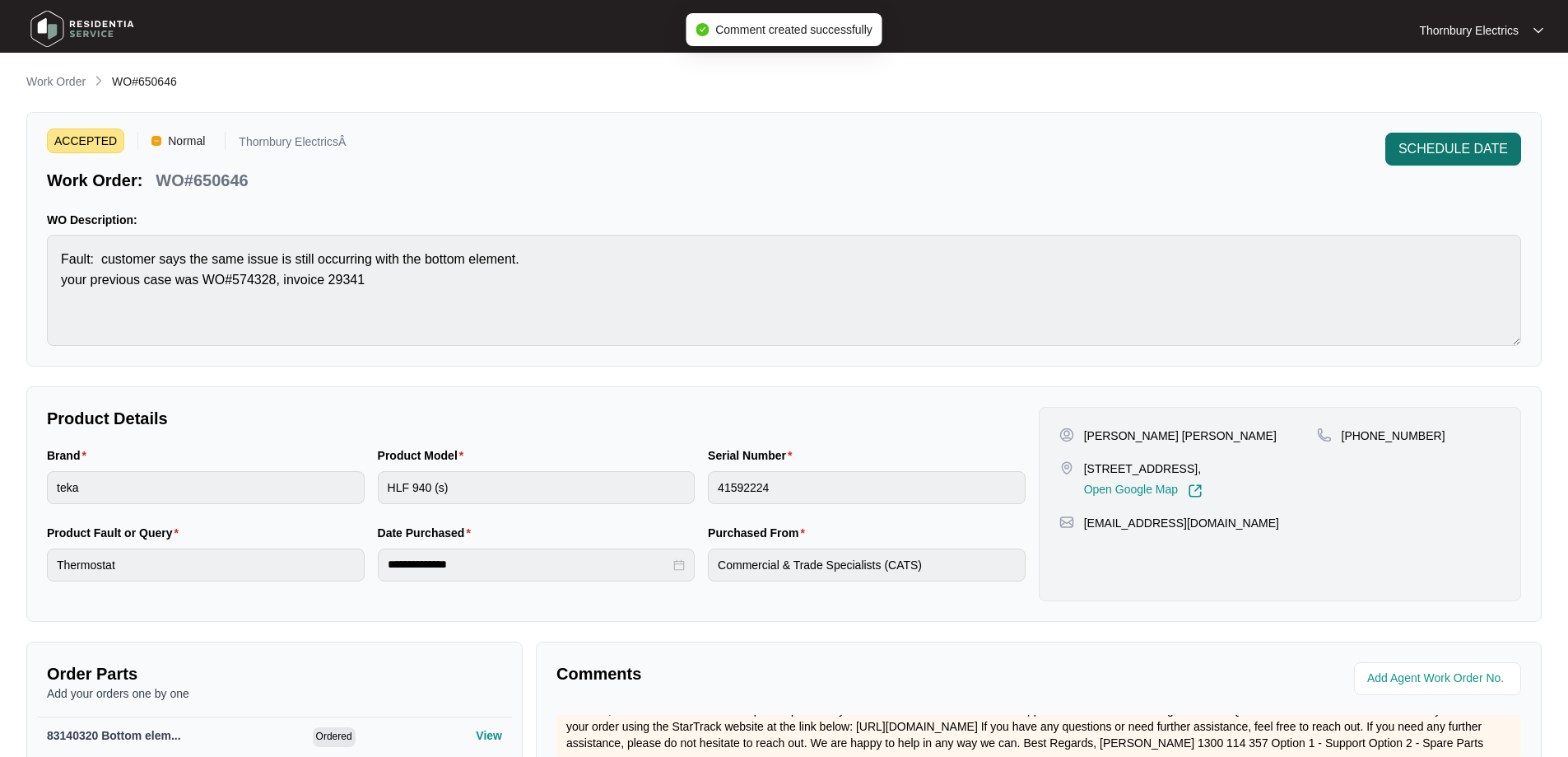
click at [1476, 146] on span "SCHEDULE DATE" at bounding box center [1453, 149] width 109 height 20
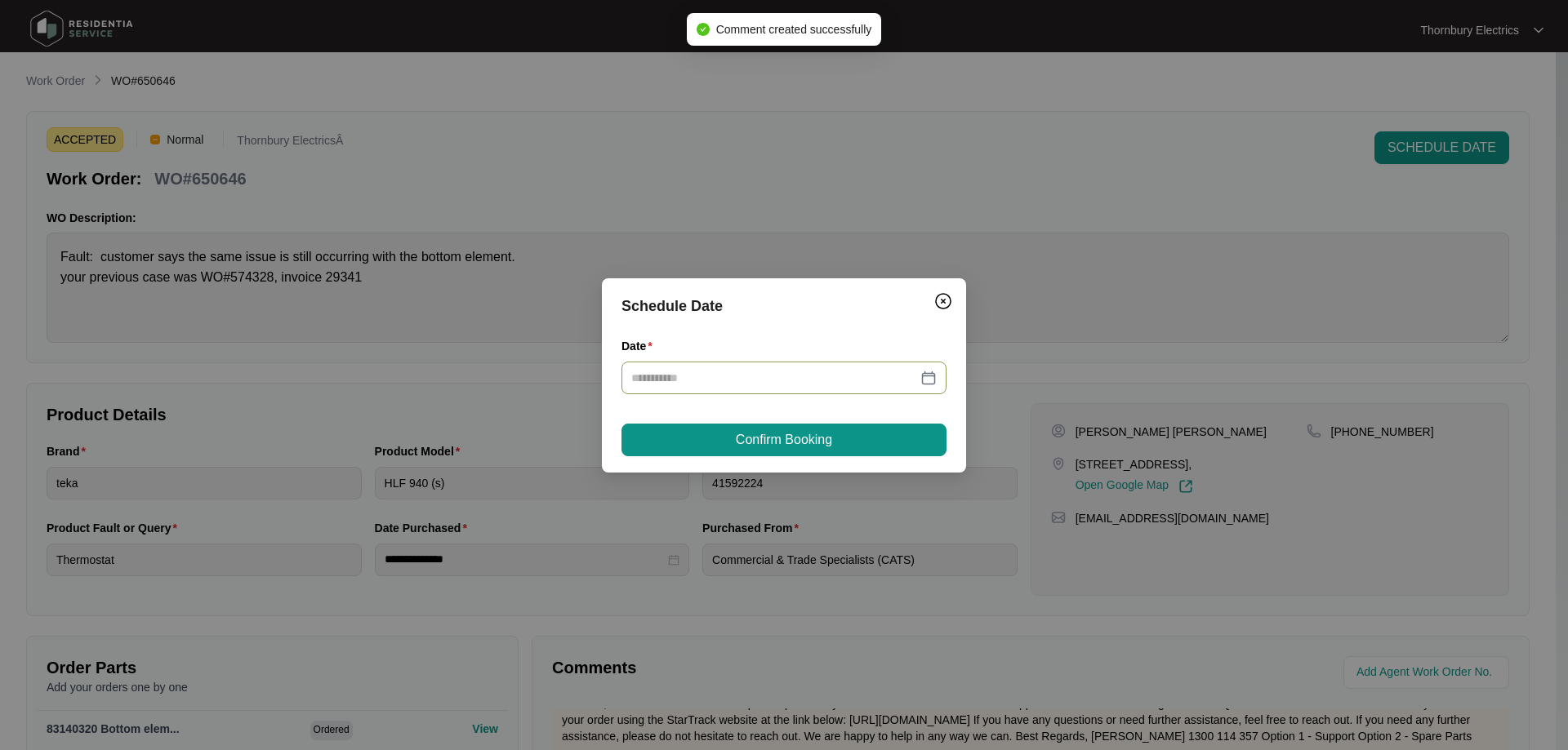
click at [933, 384] on div at bounding box center [784, 377] width 306 height 18
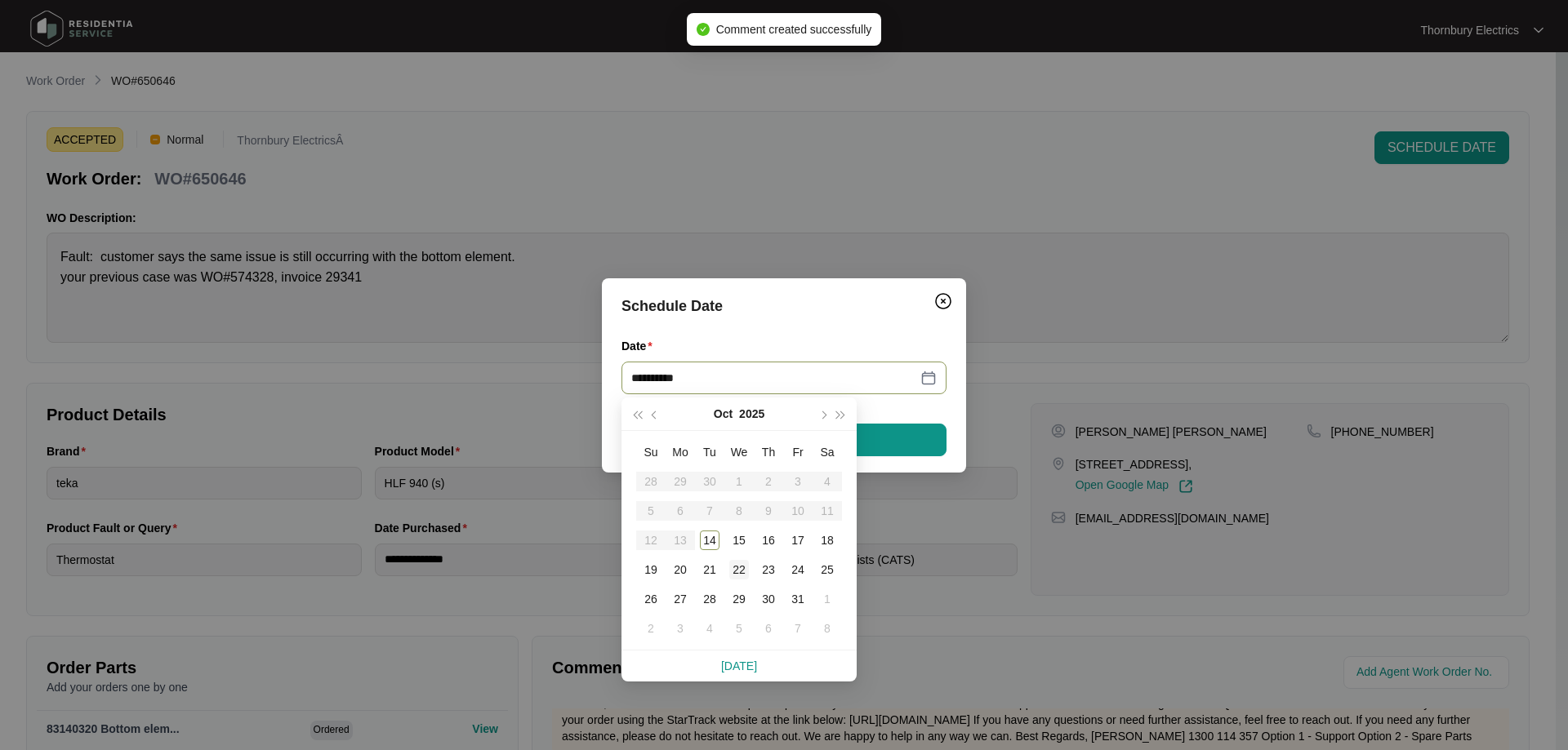
type input "**********"
click at [744, 566] on div "22" at bounding box center [738, 569] width 20 height 20
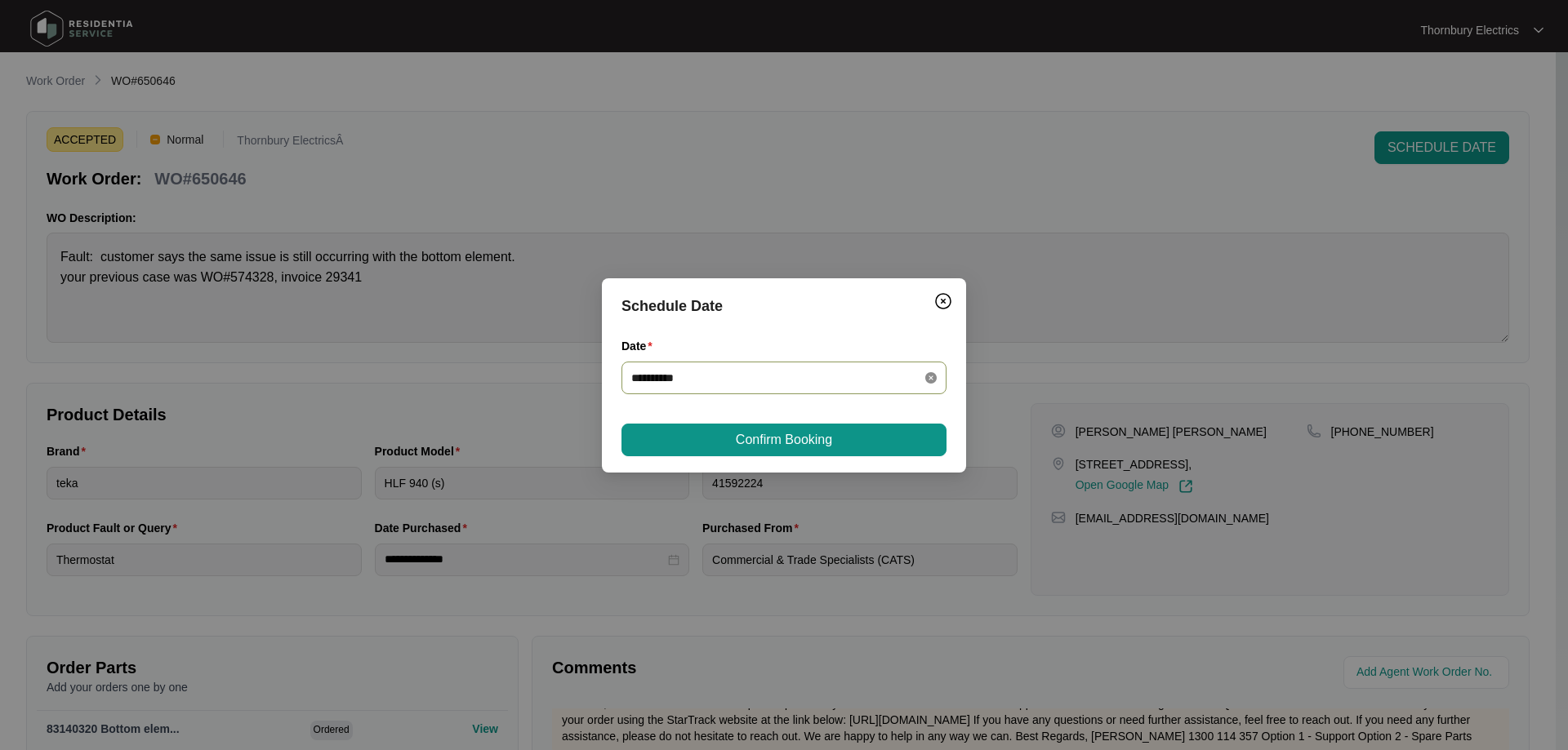
click at [930, 375] on icon "close-circle" at bounding box center [930, 377] width 11 height 11
click at [784, 383] on input "Date" at bounding box center [774, 377] width 286 height 18
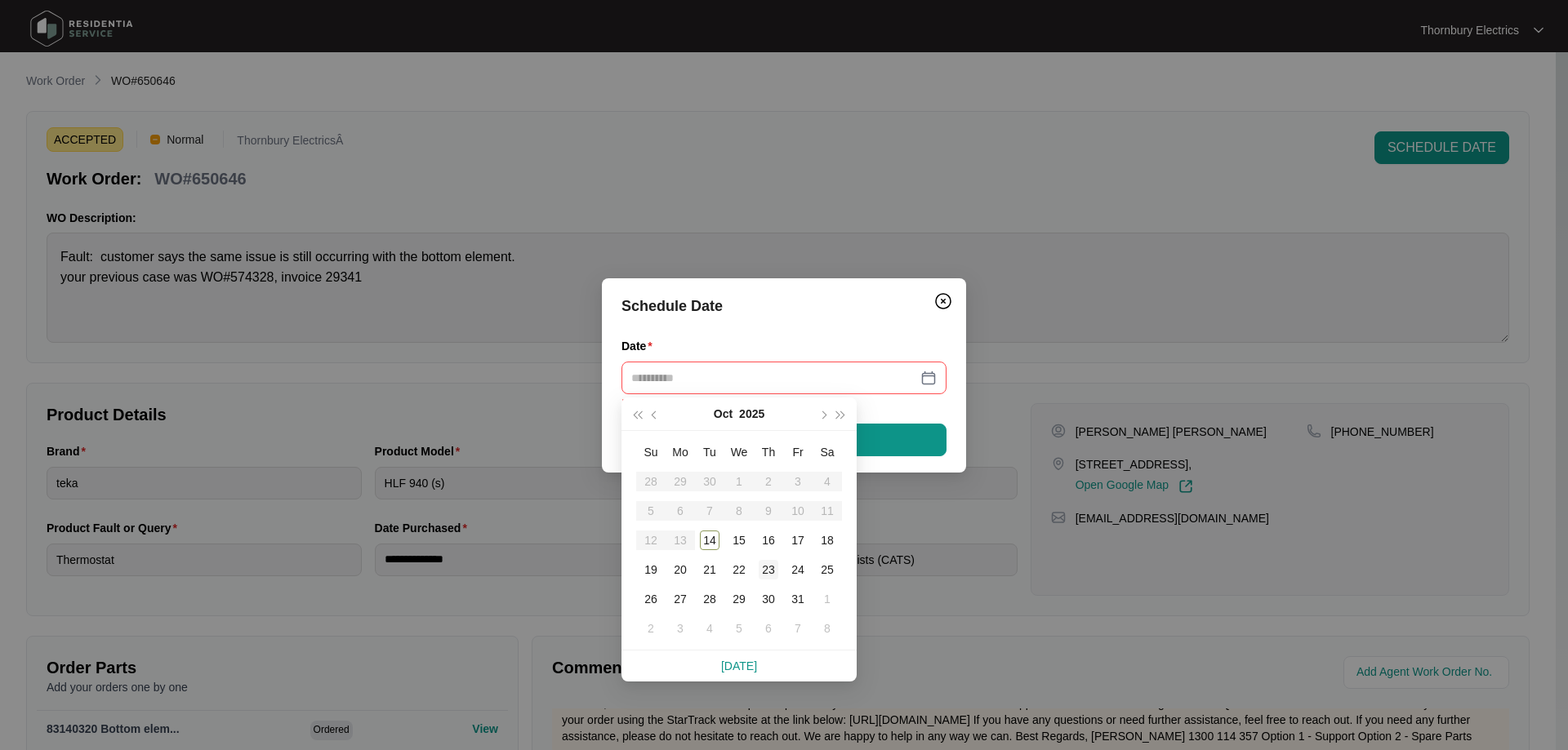
click at [760, 565] on div "23" at bounding box center [768, 569] width 20 height 20
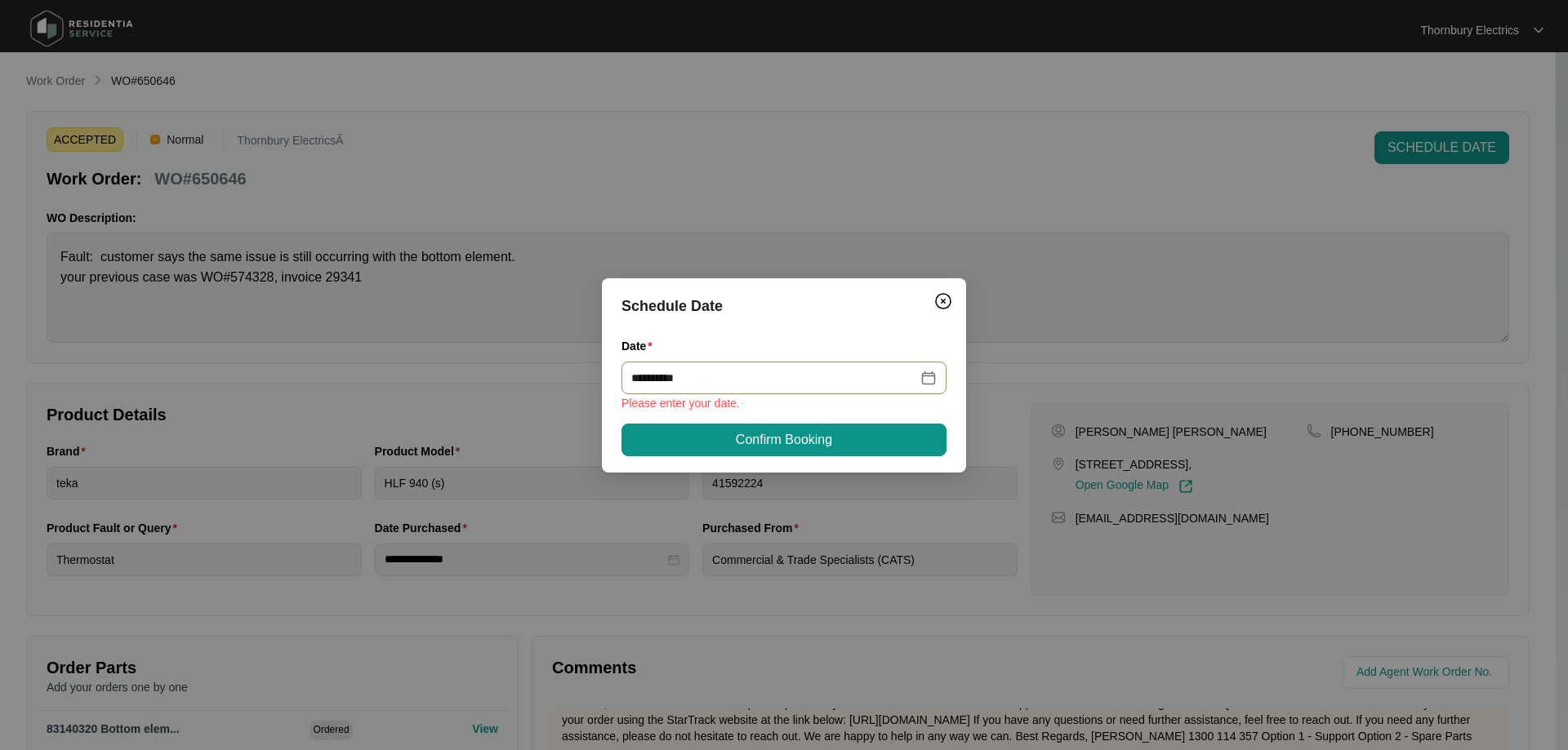
type input "**********"
click at [726, 439] on button "Confirm Booking" at bounding box center [783, 440] width 325 height 33
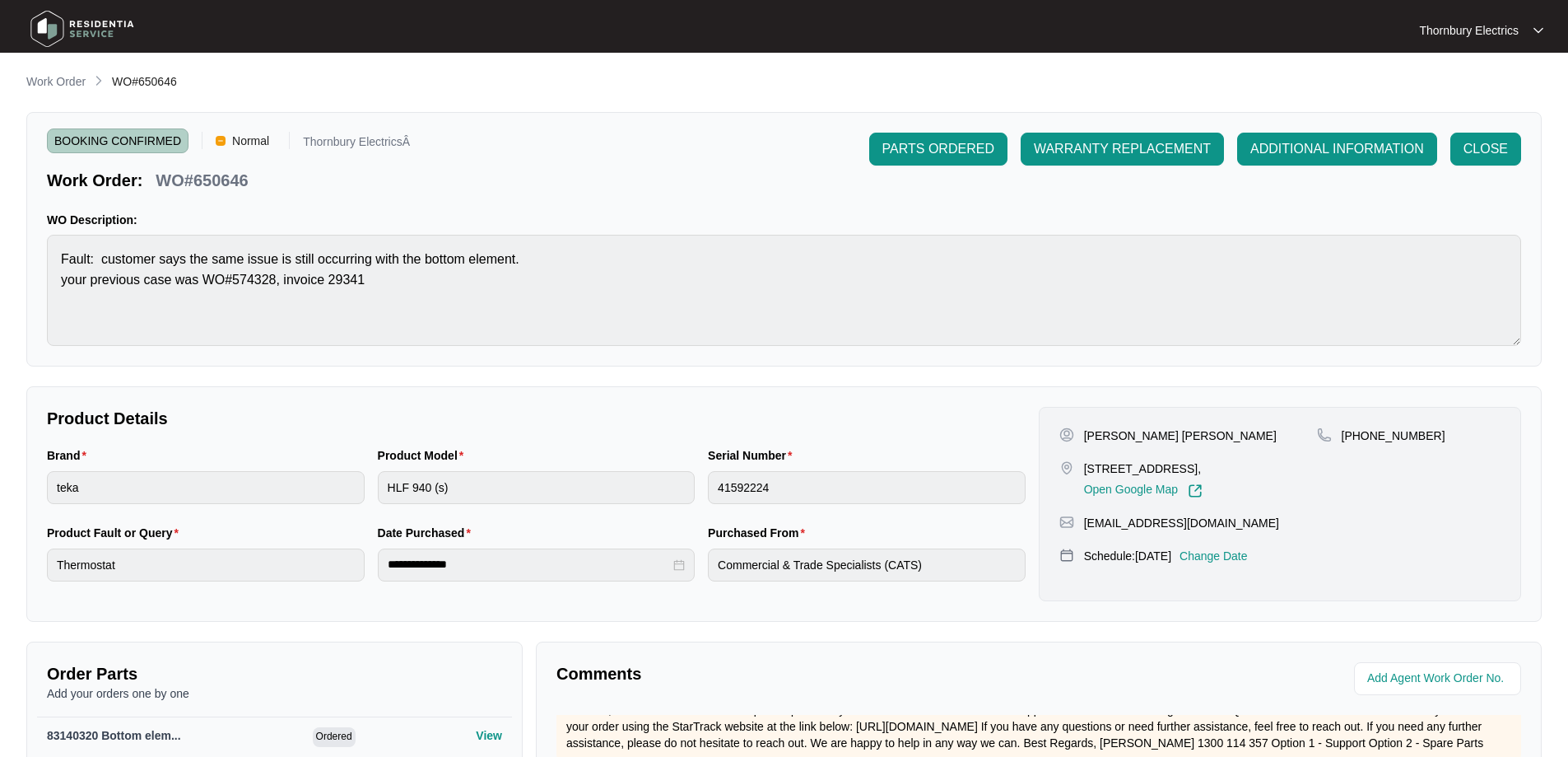
click at [71, 69] on main "**********" at bounding box center [784, 548] width 1568 height 1096
click at [70, 75] on p "Work Order" at bounding box center [55, 82] width 59 height 17
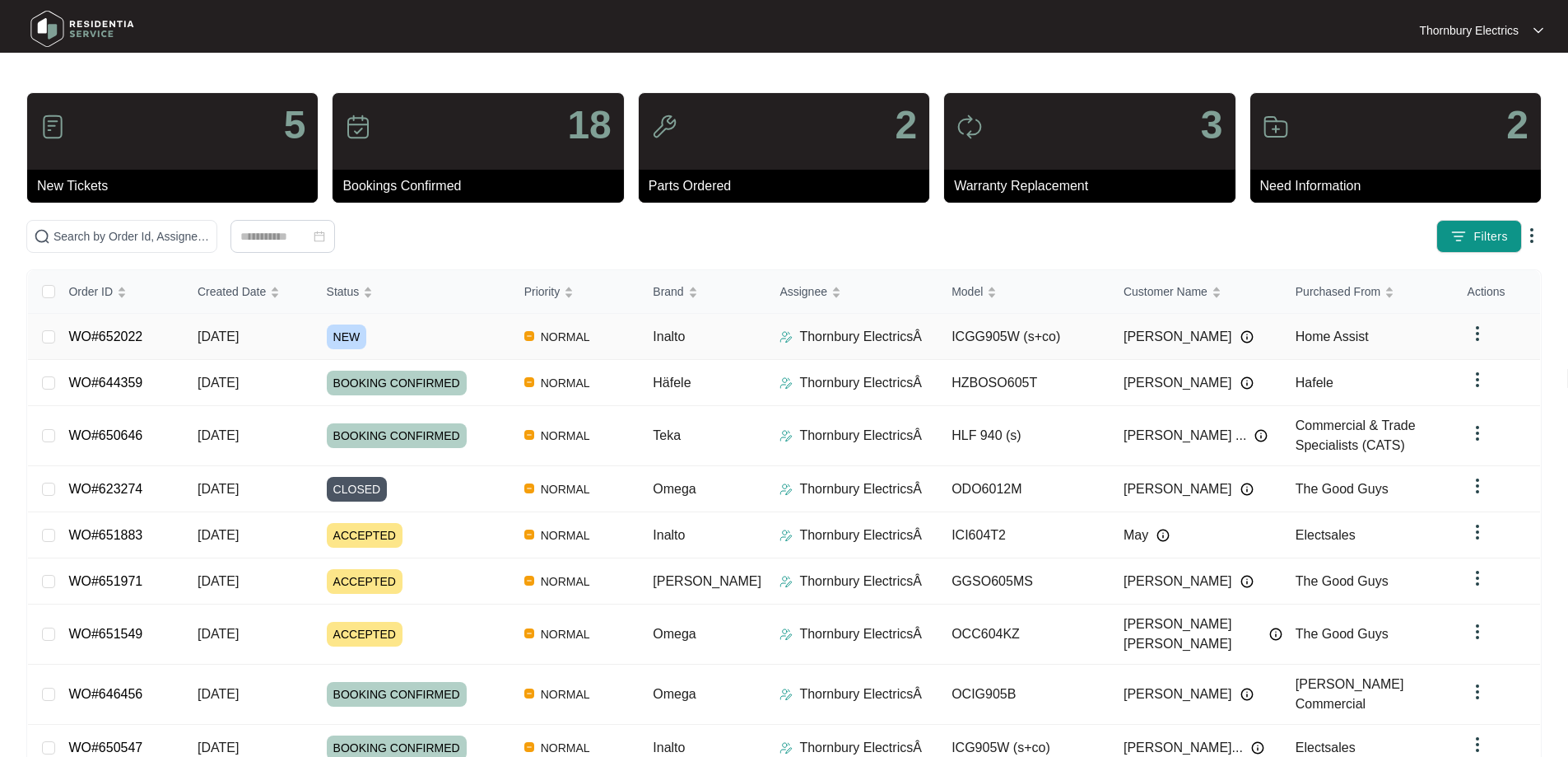
click at [125, 335] on link "WO#652022" at bounding box center [105, 336] width 74 height 14
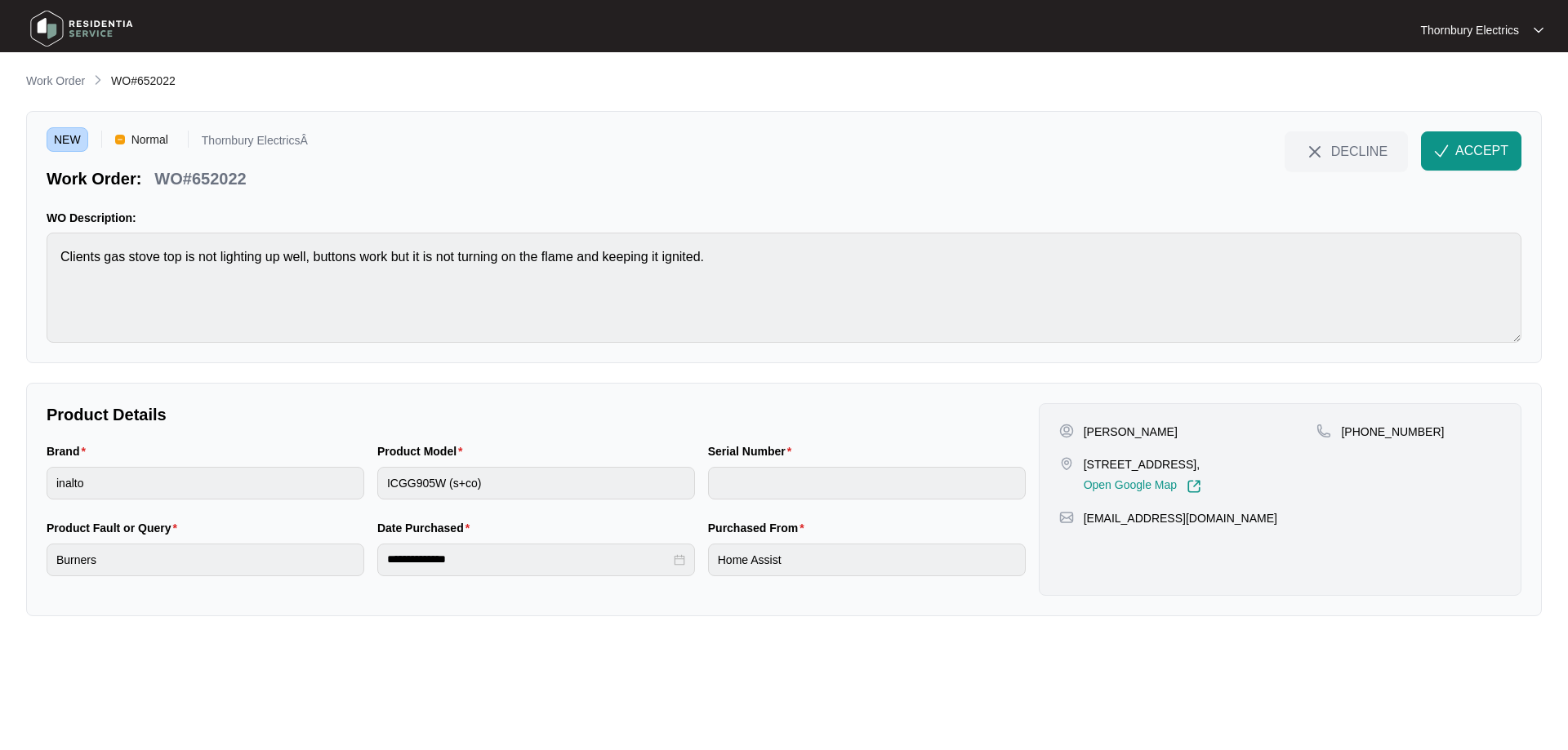
drag, startPoint x: 1083, startPoint y: 462, endPoint x: 1177, endPoint y: 465, distance: 94.0
click at [1177, 465] on p "[STREET_ADDRESS]," at bounding box center [1142, 465] width 117 height 17
copy p "[STREET_ADDRESS]"
drag, startPoint x: 1433, startPoint y: 146, endPoint x: 1462, endPoint y: 135, distance: 31.0
click at [1433, 146] on button "ACCEPT" at bounding box center [1471, 151] width 101 height 39
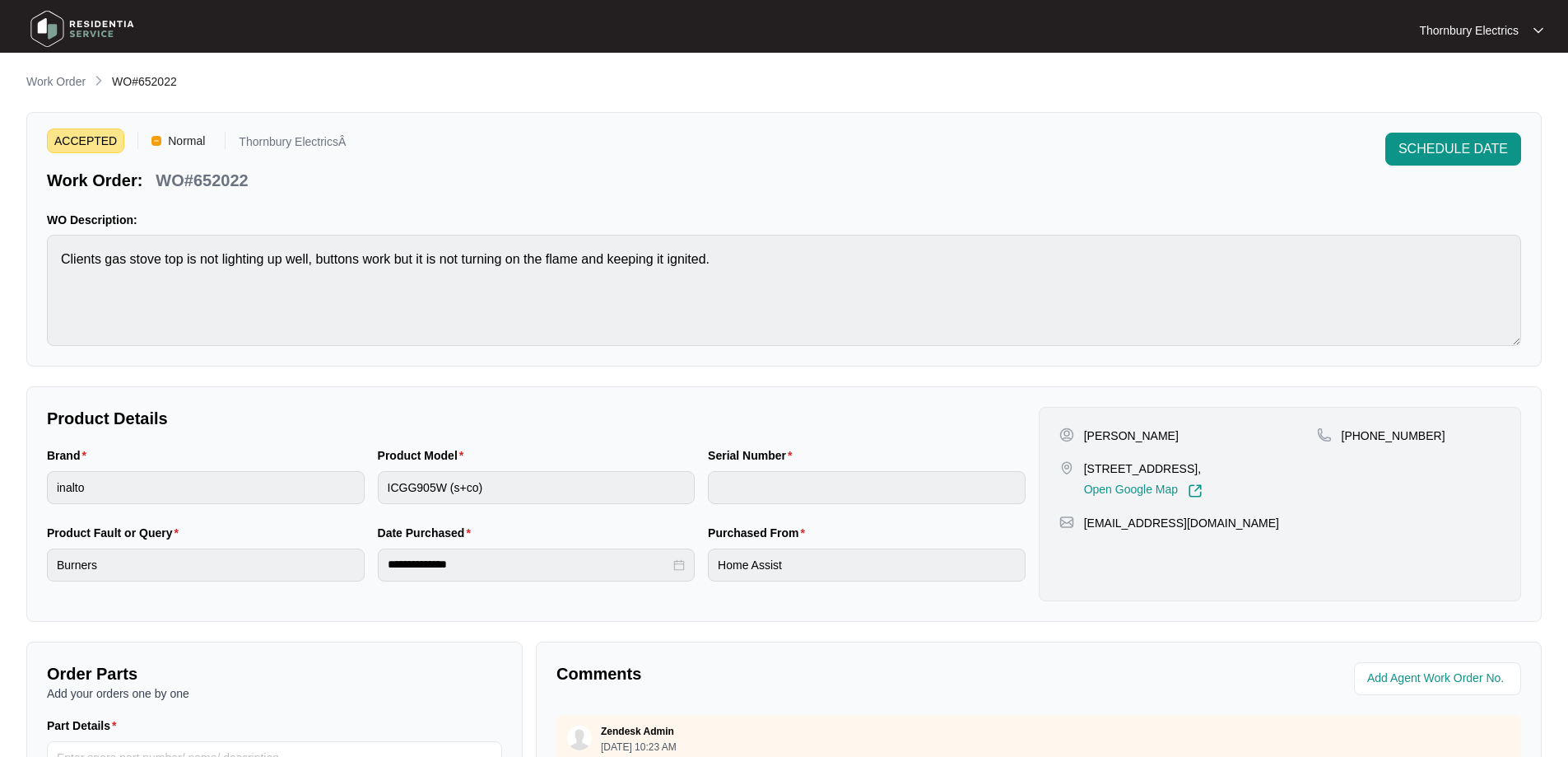
click at [242, 191] on p "WO#652022" at bounding box center [202, 181] width 92 height 24
drag, startPoint x: 1430, startPoint y: 434, endPoint x: 1362, endPoint y: 445, distance: 68.9
click at [1362, 445] on div "[PHONE_NUMBER]" at bounding box center [1408, 463] width 183 height 71
click at [1113, 425] on div "[GEOGRAPHIC_DATA][STREET_ADDRESS], Open Google Map [PHONE_NUMBER] [EMAIL_ADDRES…" at bounding box center [1279, 504] width 482 height 195
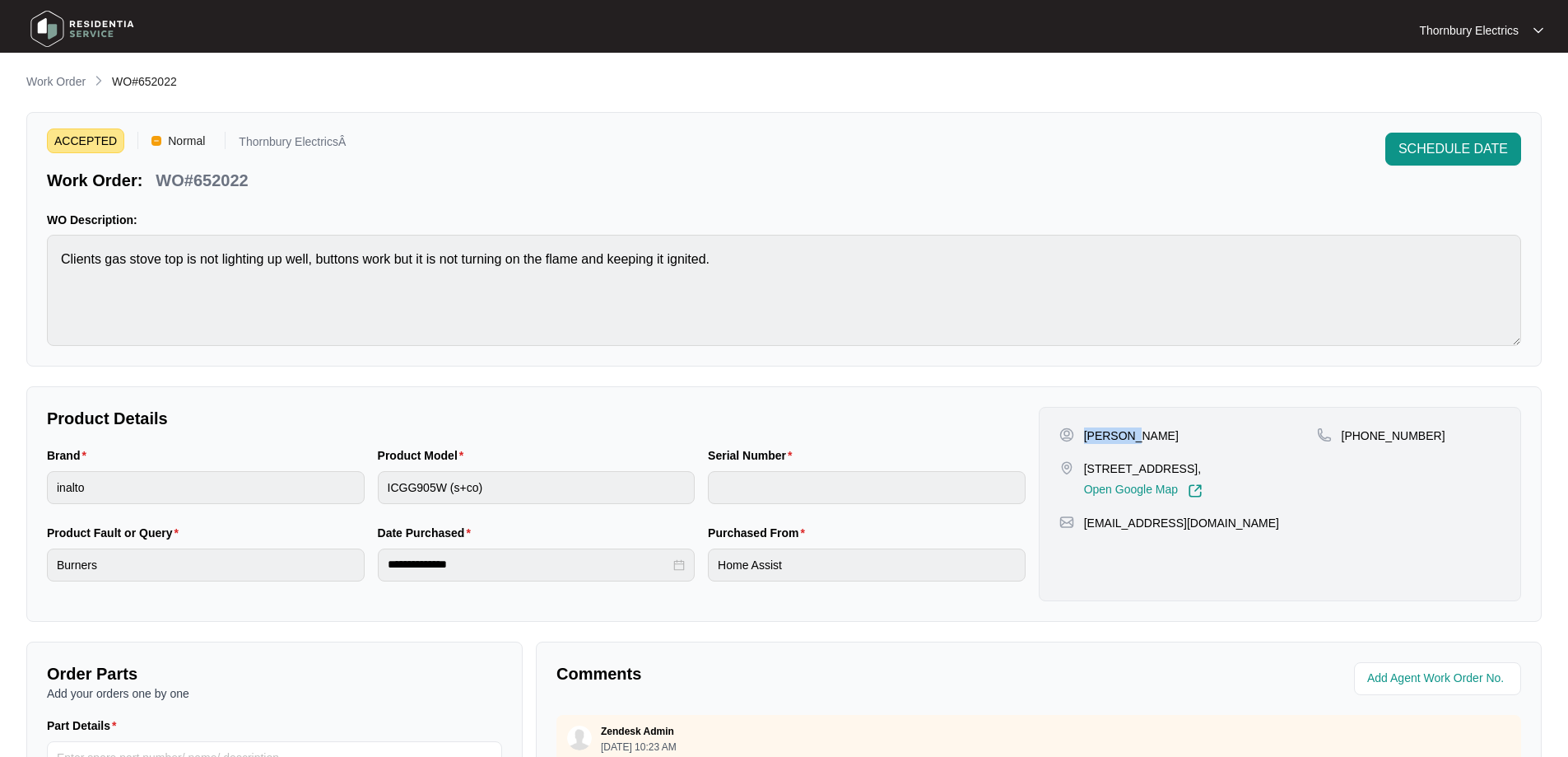
click at [1113, 425] on div "[GEOGRAPHIC_DATA][STREET_ADDRESS], Open Google Map [PHONE_NUMBER] [EMAIL_ADDRES…" at bounding box center [1279, 504] width 482 height 195
drag, startPoint x: 1203, startPoint y: 520, endPoint x: 1082, endPoint y: 533, distance: 121.7
click at [1082, 533] on div "[GEOGRAPHIC_DATA][STREET_ADDRESS], Open Google Map [PHONE_NUMBER] [EMAIL_ADDRES…" at bounding box center [1279, 504] width 482 height 195
click at [59, 83] on p "Work Order" at bounding box center [55, 82] width 59 height 17
